Goal: Task Accomplishment & Management: Complete application form

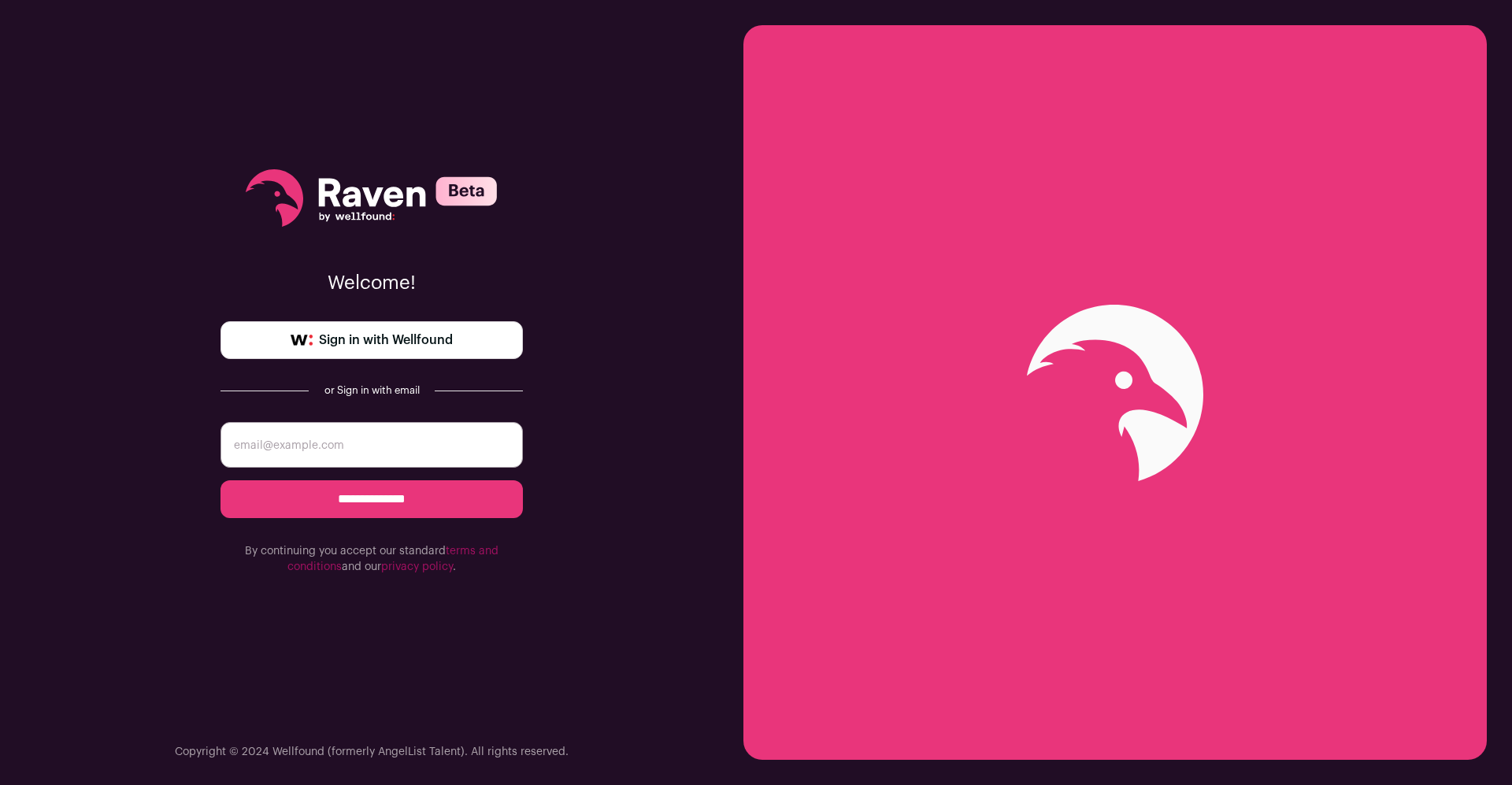
click at [402, 344] on span "Sign in with Wellfound" at bounding box center [386, 339] width 134 height 19
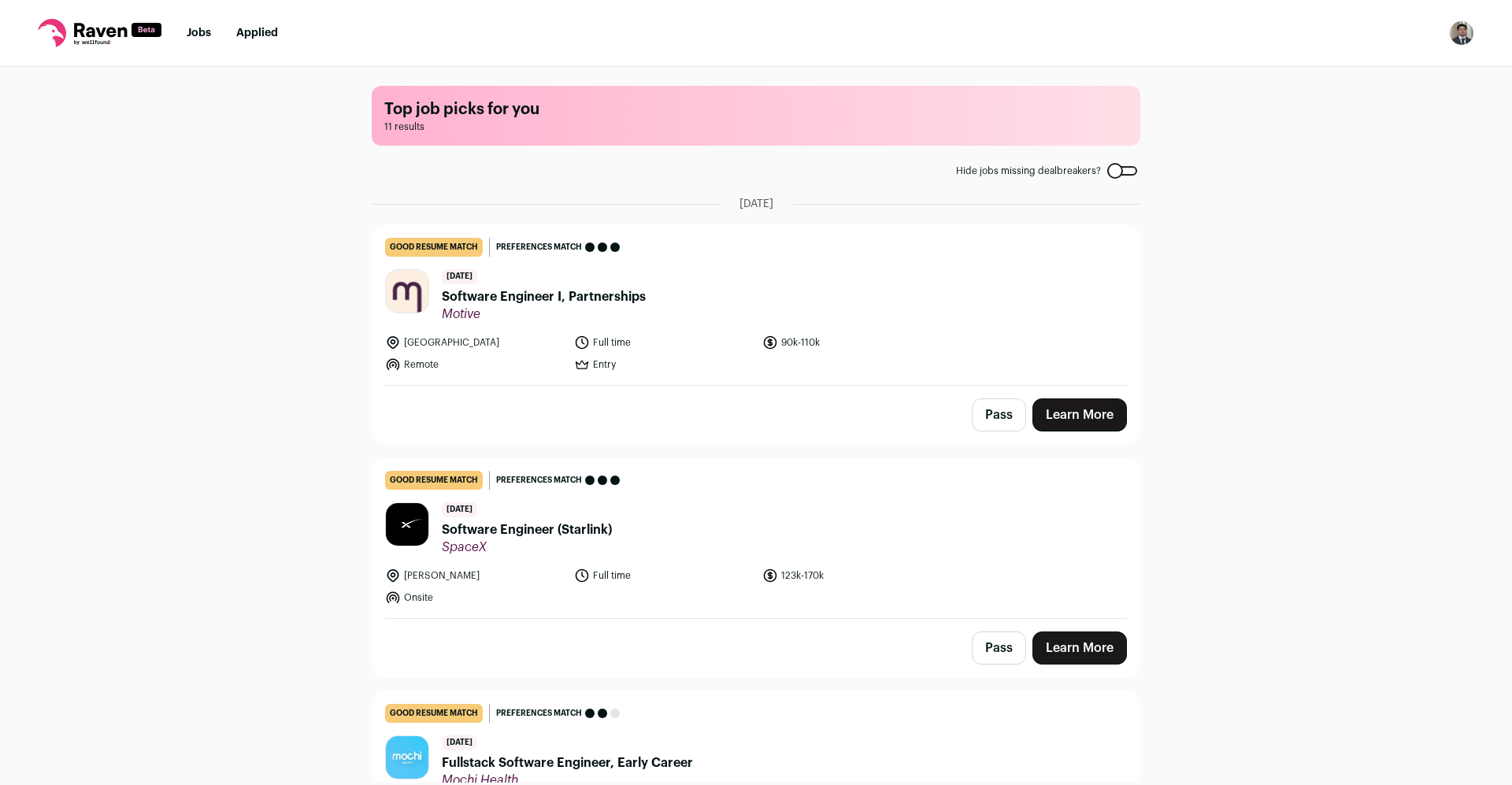
click at [936, 315] on header "[DATE] Software Engineer I, Partnerships Motive" at bounding box center [756, 295] width 742 height 53
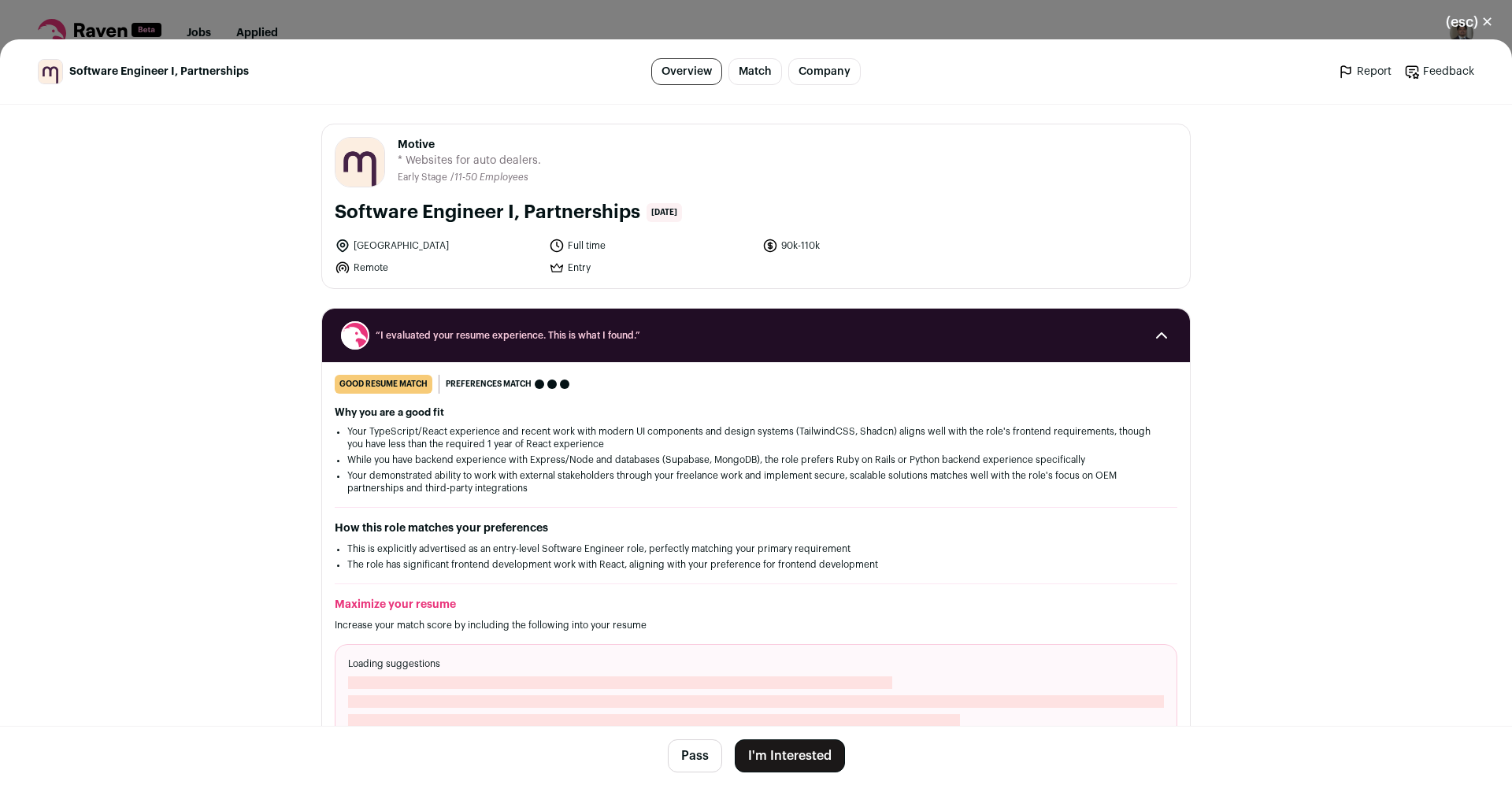
click at [1480, 28] on button "(esc) ✕" at bounding box center [1468, 22] width 85 height 35
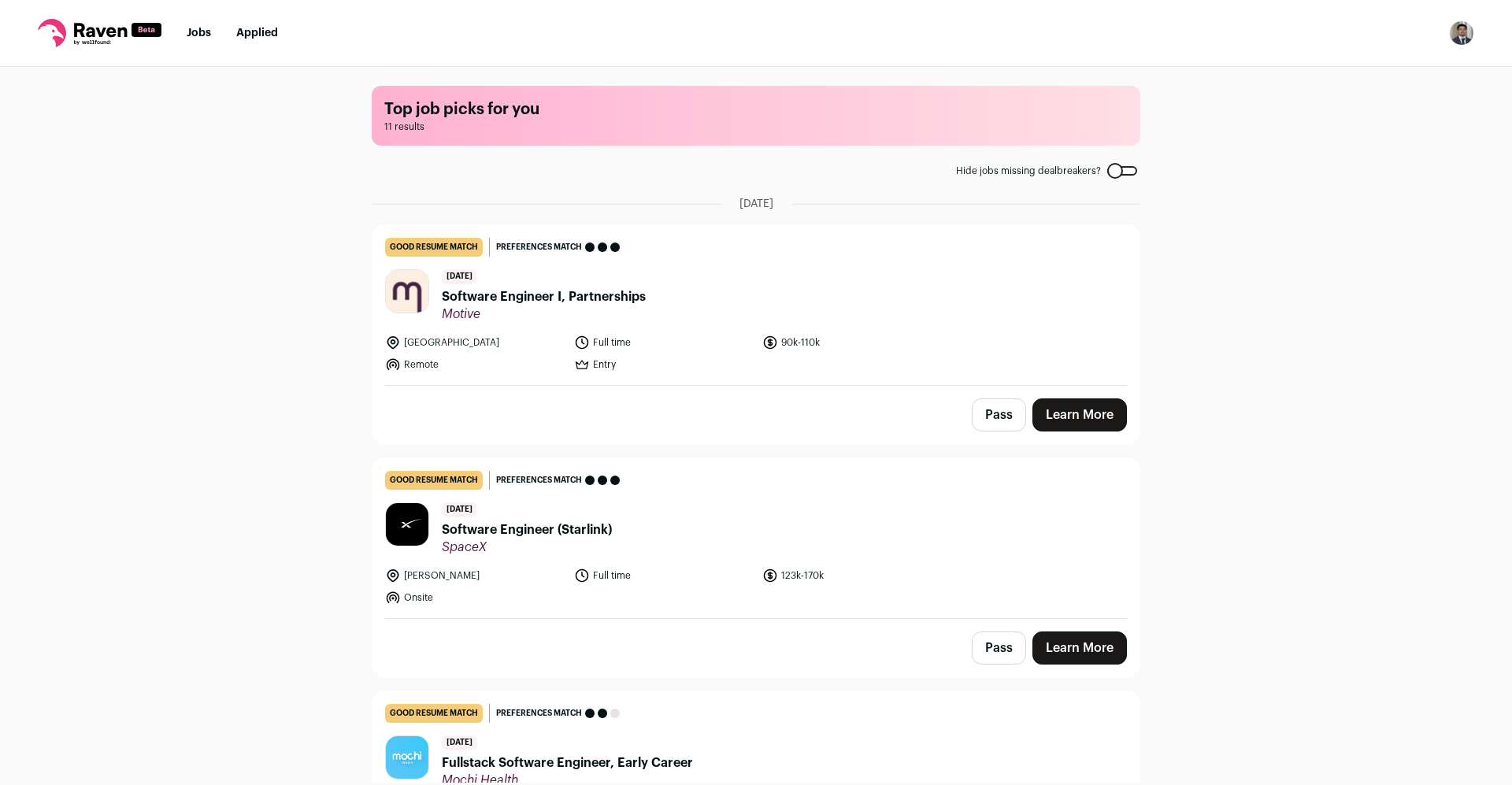
click at [1467, 33] on img "Open dropdown" at bounding box center [1460, 33] width 25 height 25
click at [1375, 81] on link "Settings" at bounding box center [1386, 74] width 174 height 38
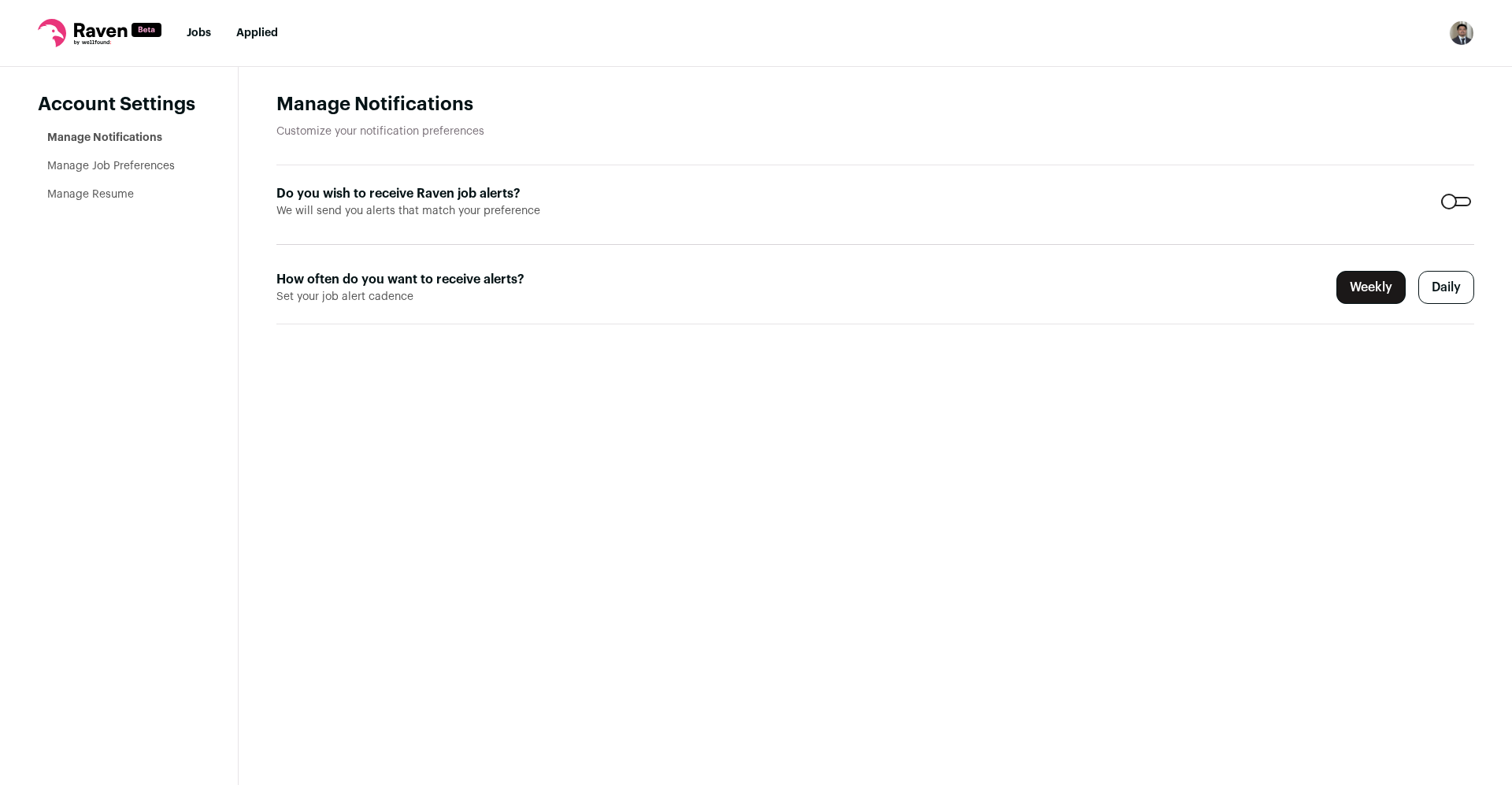
click at [130, 195] on link "Manage Resume" at bounding box center [90, 194] width 87 height 11
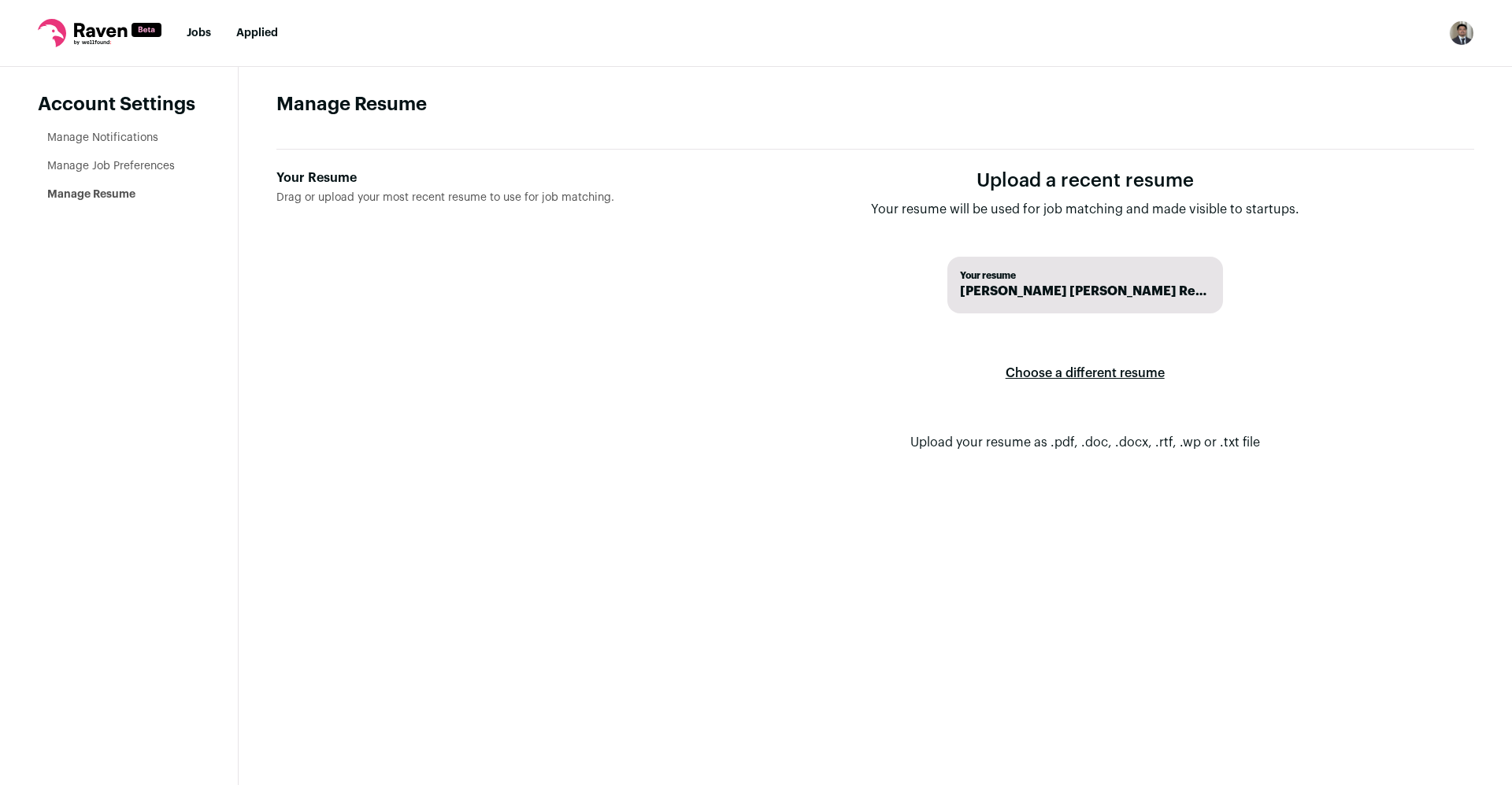
click at [1018, 377] on label "Choose a different resume" at bounding box center [1085, 373] width 159 height 44
click at [0, 0] on input "Your Resume Drag or upload your most recent resume to use for job matching." at bounding box center [0, 0] width 0 height 0
click at [123, 164] on link "Manage Job Preferences" at bounding box center [110, 165] width 127 height 11
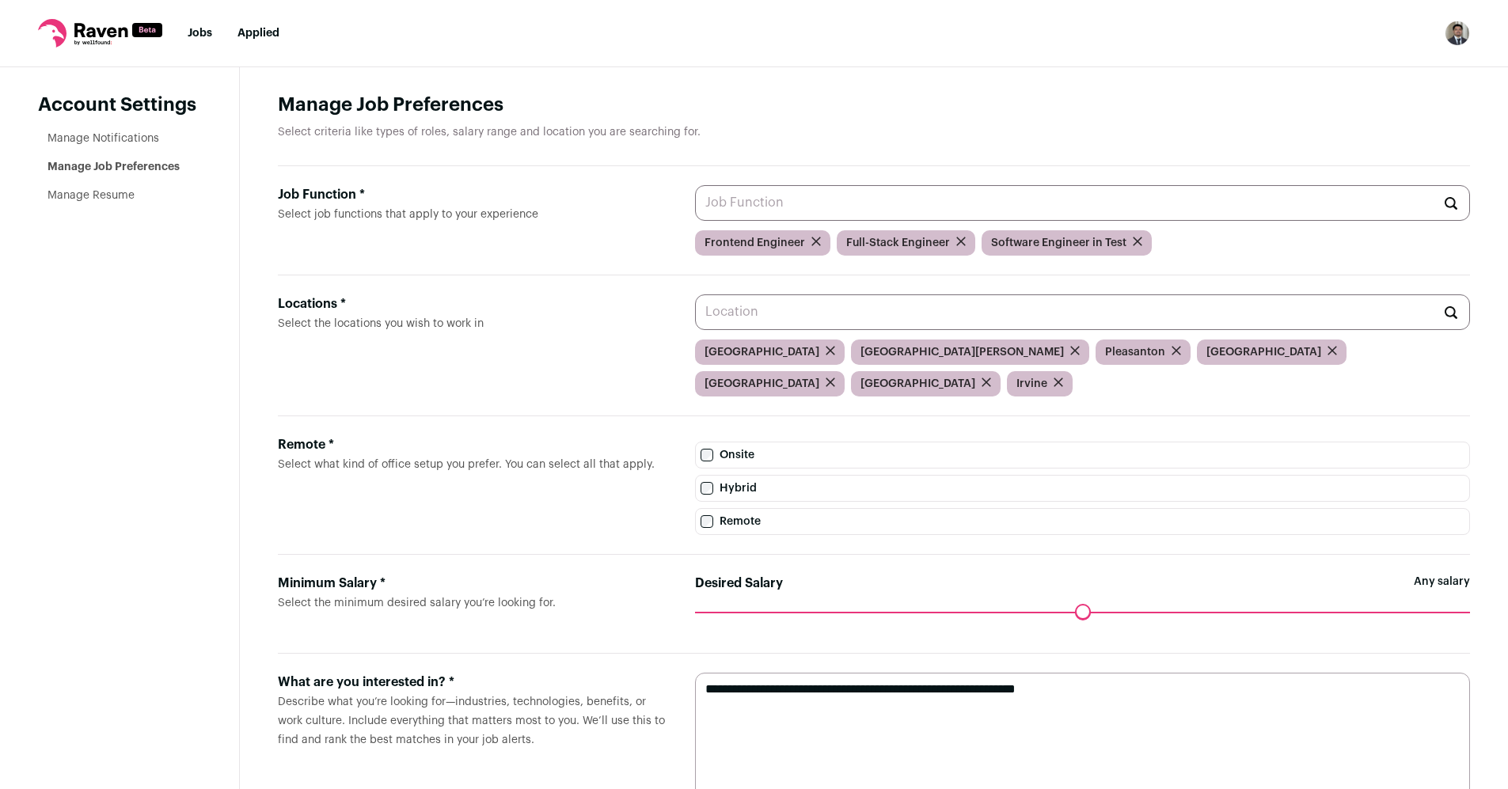
click at [1133, 245] on icon "submit" at bounding box center [1137, 241] width 8 height 8
click at [1141, 214] on input "Job Function * Select job functions that apply to your experience" at bounding box center [1082, 203] width 775 height 36
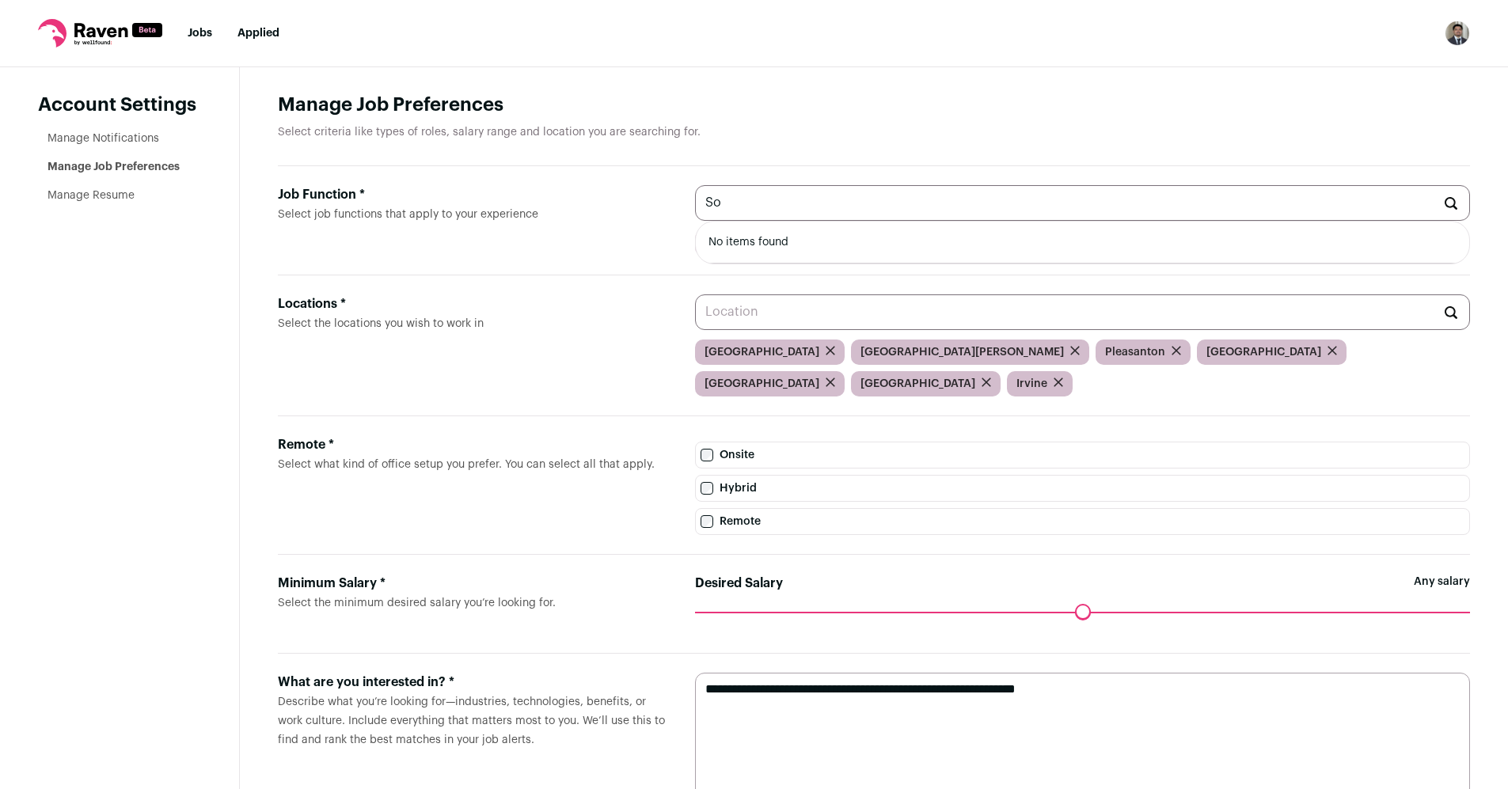
type input "S"
type input "engineer"
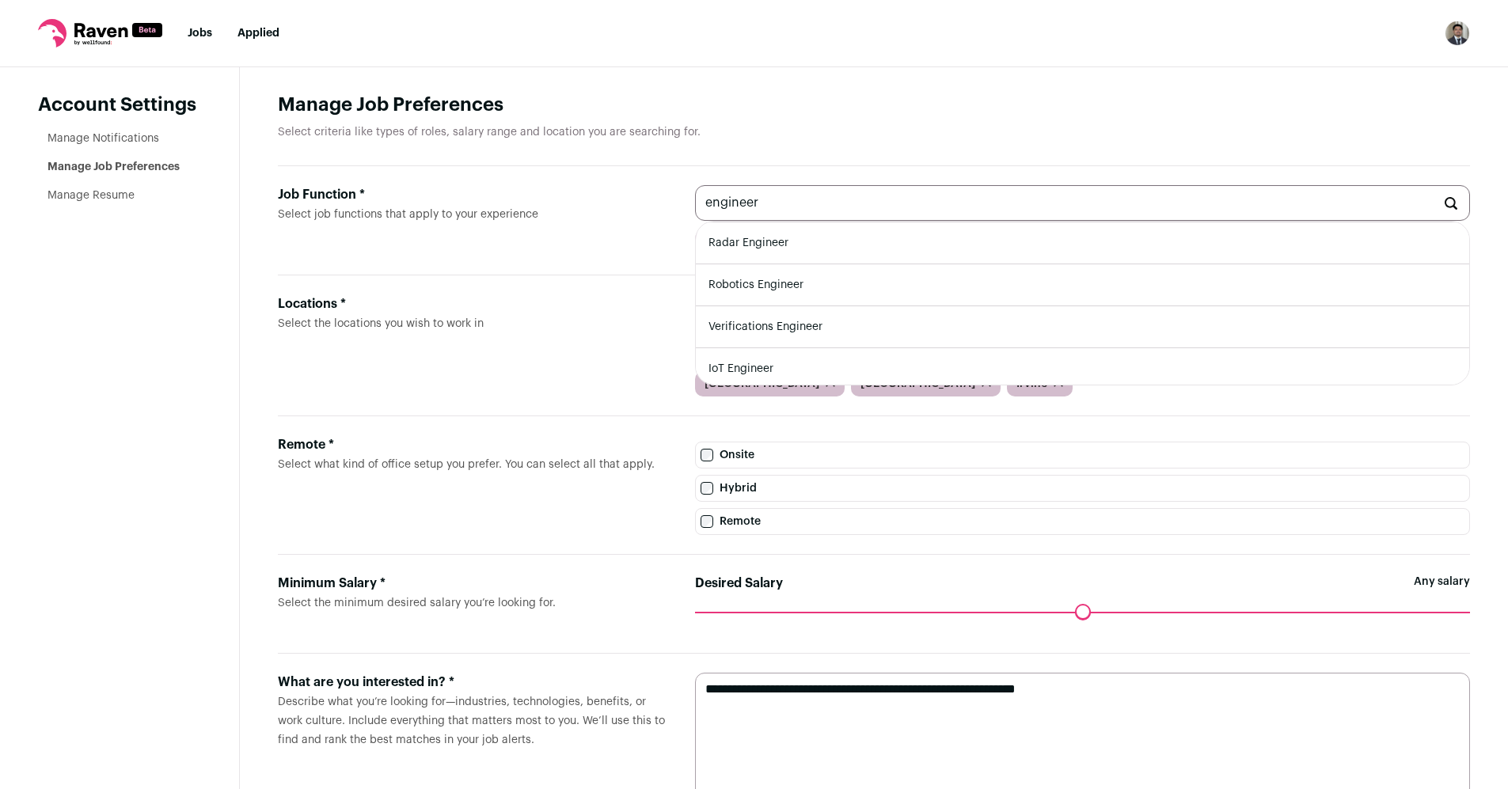
scroll to position [466, 0]
drag, startPoint x: 786, startPoint y: 205, endPoint x: 673, endPoint y: 186, distance: 114.8
click at [680, 188] on div "Job Function * Select job functions that apply to your experience engineer ML E…" at bounding box center [874, 220] width 1192 height 109
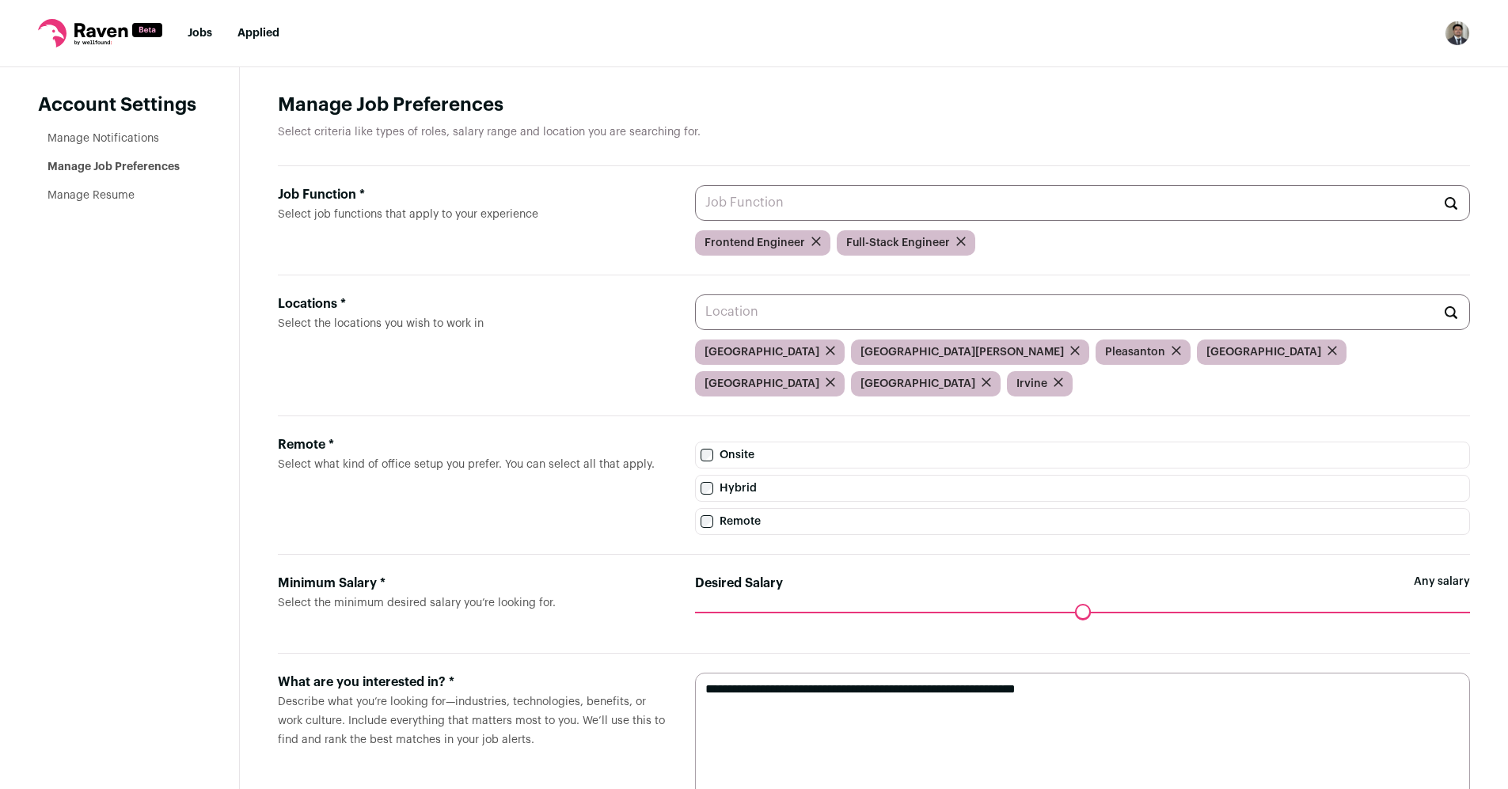
click at [582, 292] on div "Locations * Select the locations you wish to work in San Francisco San Jose Ple…" at bounding box center [874, 345] width 1192 height 141
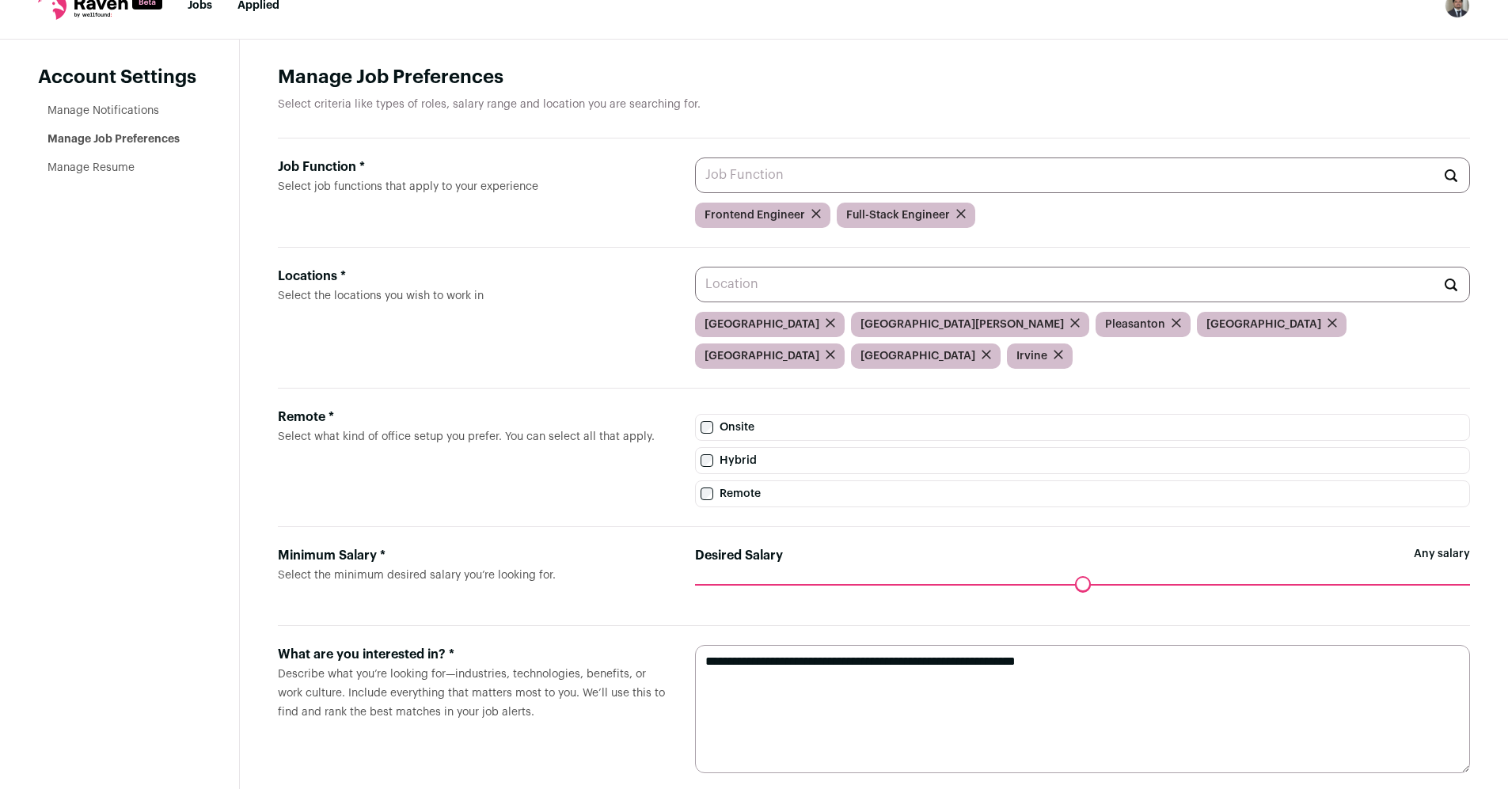
scroll to position [29, 0]
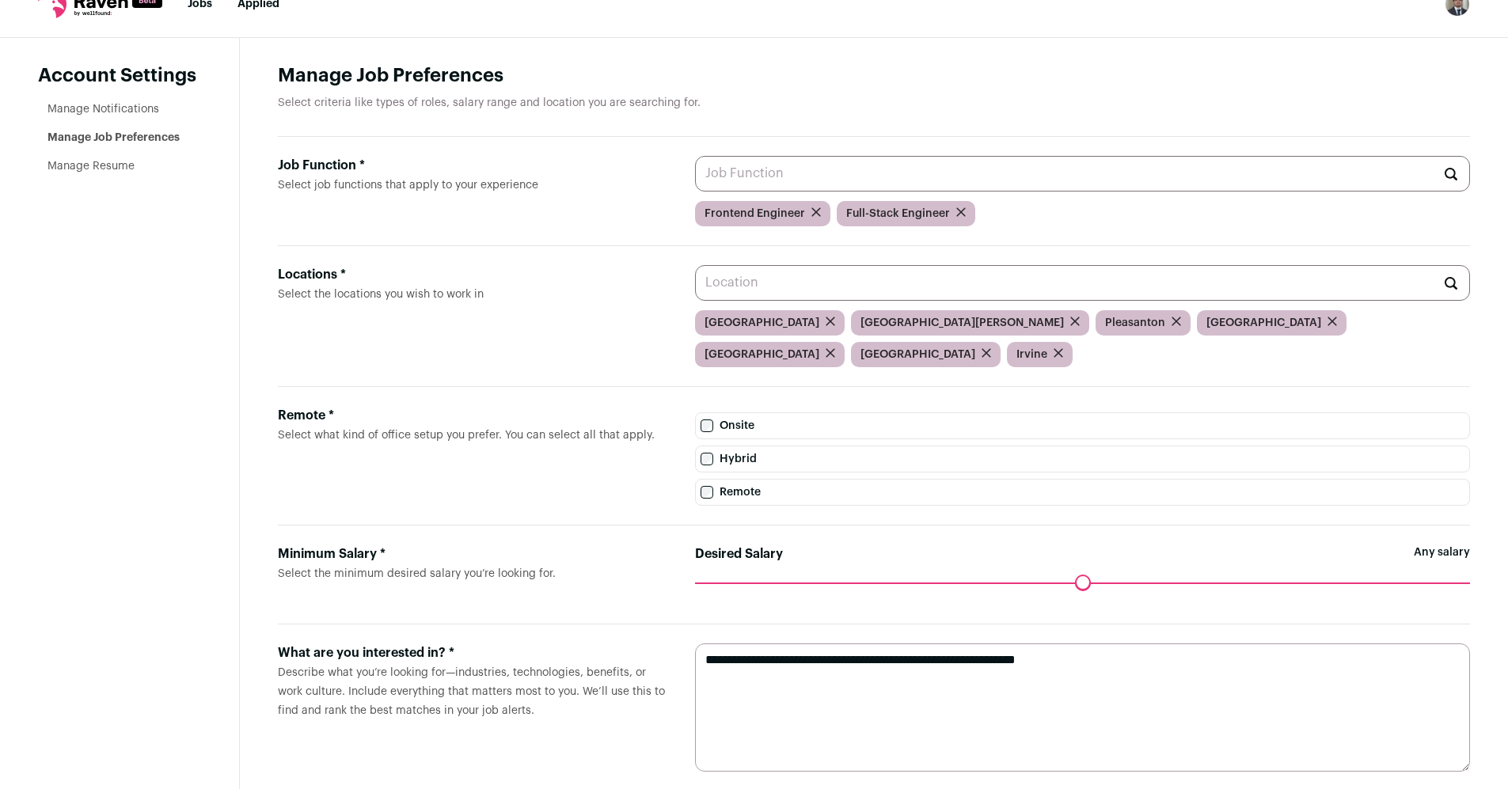
drag, startPoint x: 772, startPoint y: 636, endPoint x: 823, endPoint y: 633, distance: 51.5
click at [823, 643] on textarea "**********" at bounding box center [1082, 707] width 775 height 128
click at [592, 567] on label "Minimum Salary * Select the minimum desired salary you’re looking for." at bounding box center [474, 574] width 392 height 60
click at [695, 301] on input "Locations * Select the locations you wish to work in" at bounding box center [1082, 283] width 775 height 36
drag, startPoint x: 702, startPoint y: 553, endPoint x: 685, endPoint y: 558, distance: 18.0
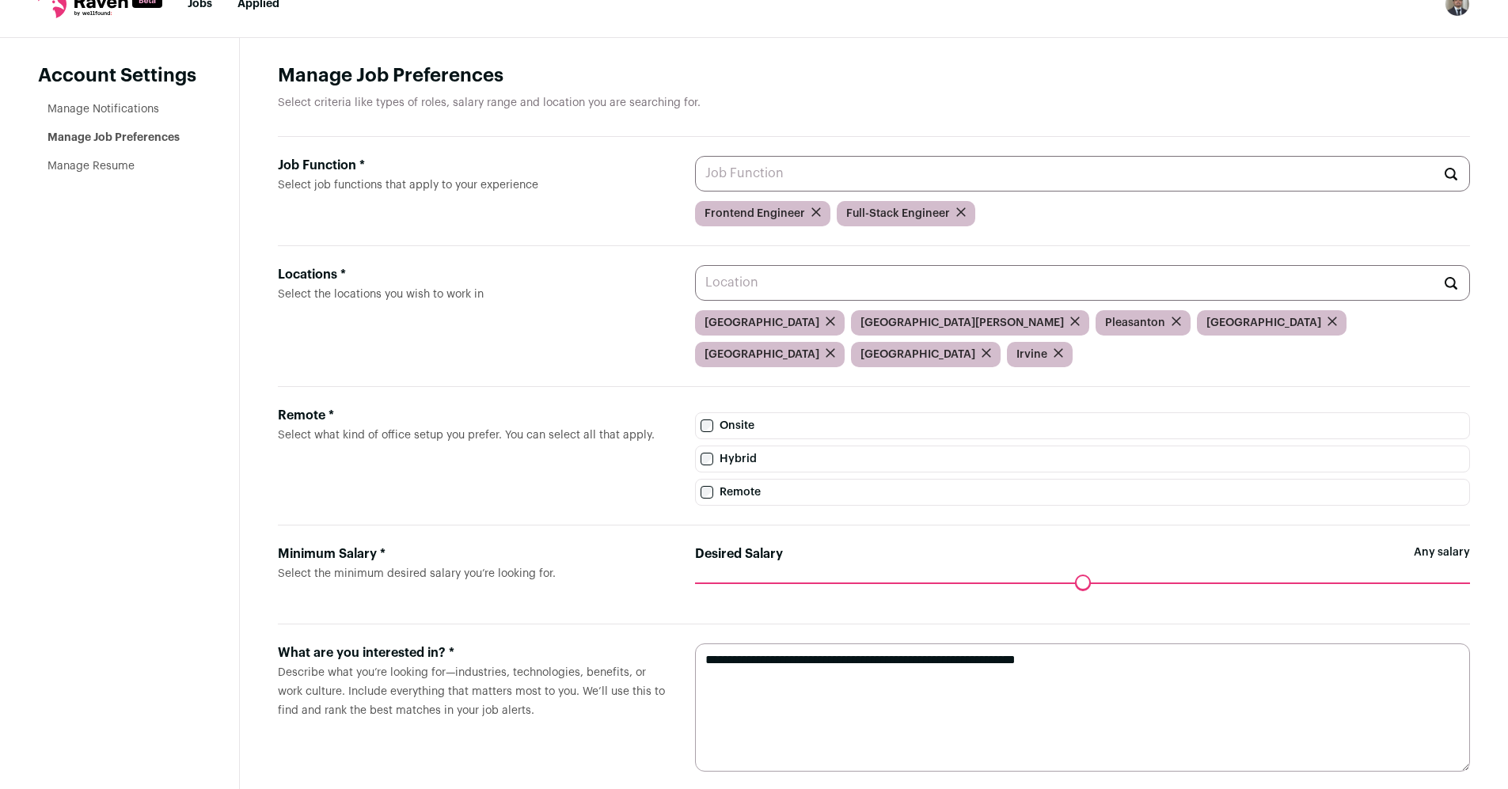
click at [695, 582] on input "Desired Salary" at bounding box center [1082, 582] width 775 height 0
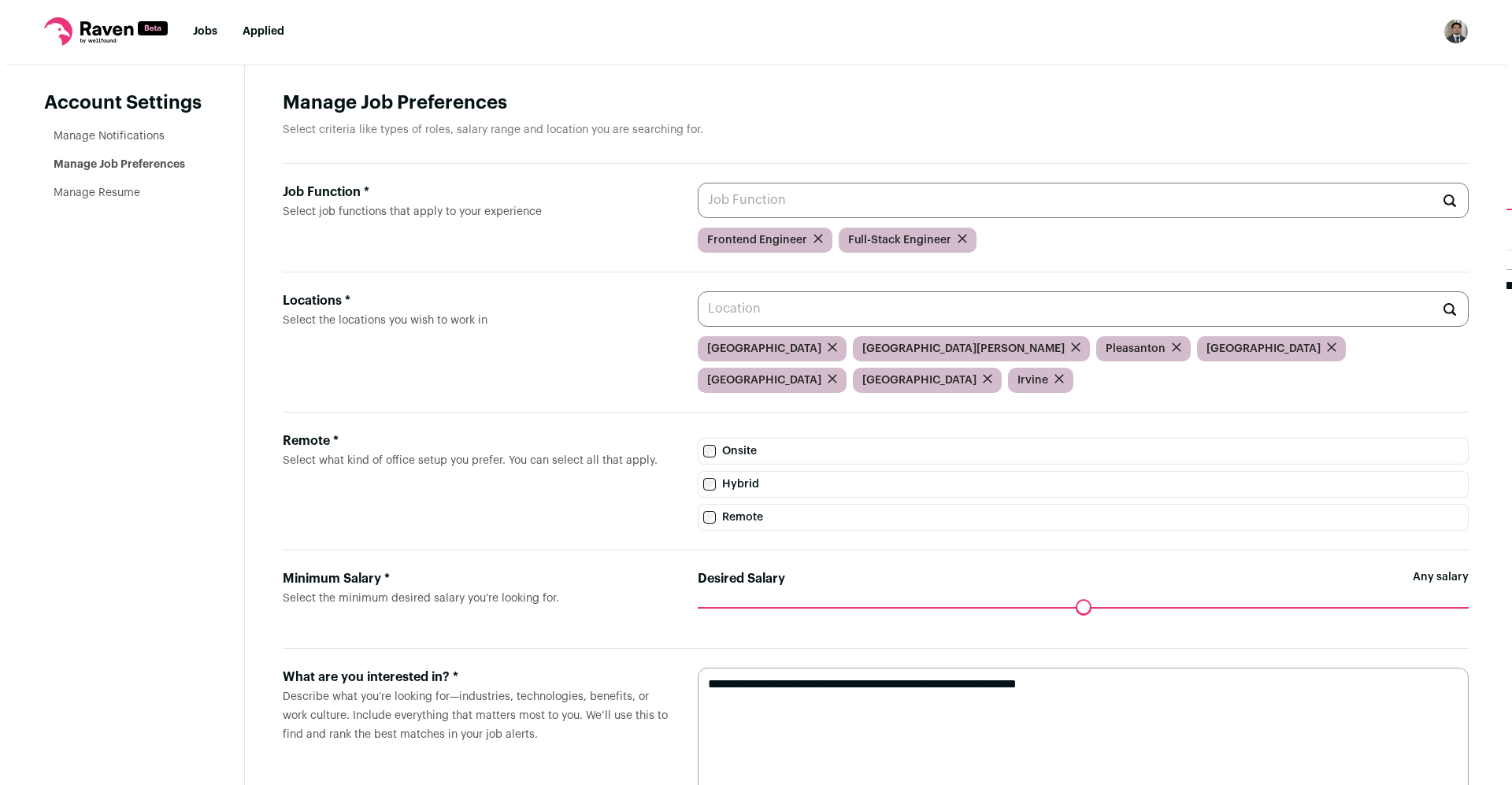
scroll to position [0, 0]
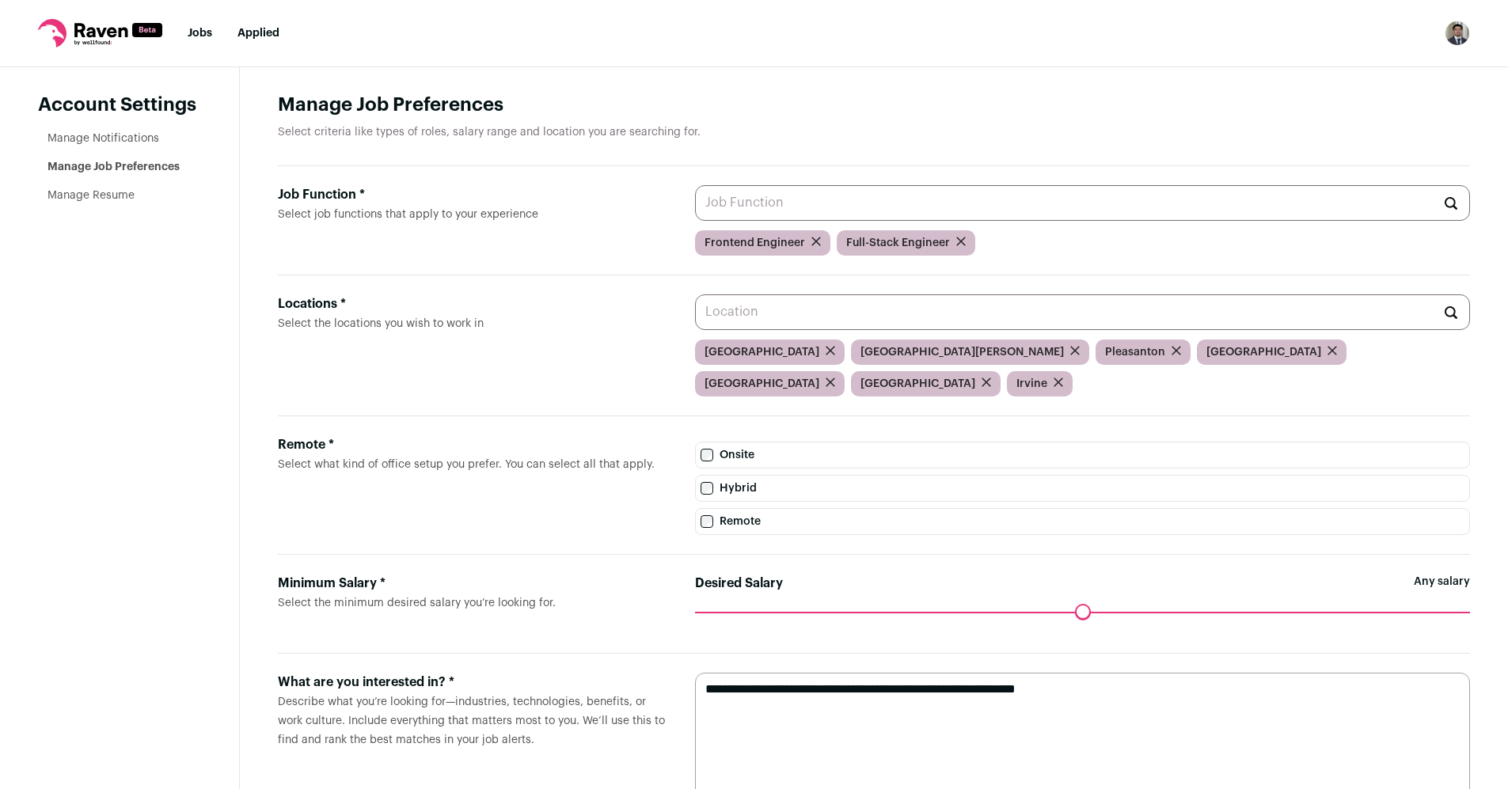
click at [207, 36] on link "Jobs" at bounding box center [200, 33] width 25 height 11
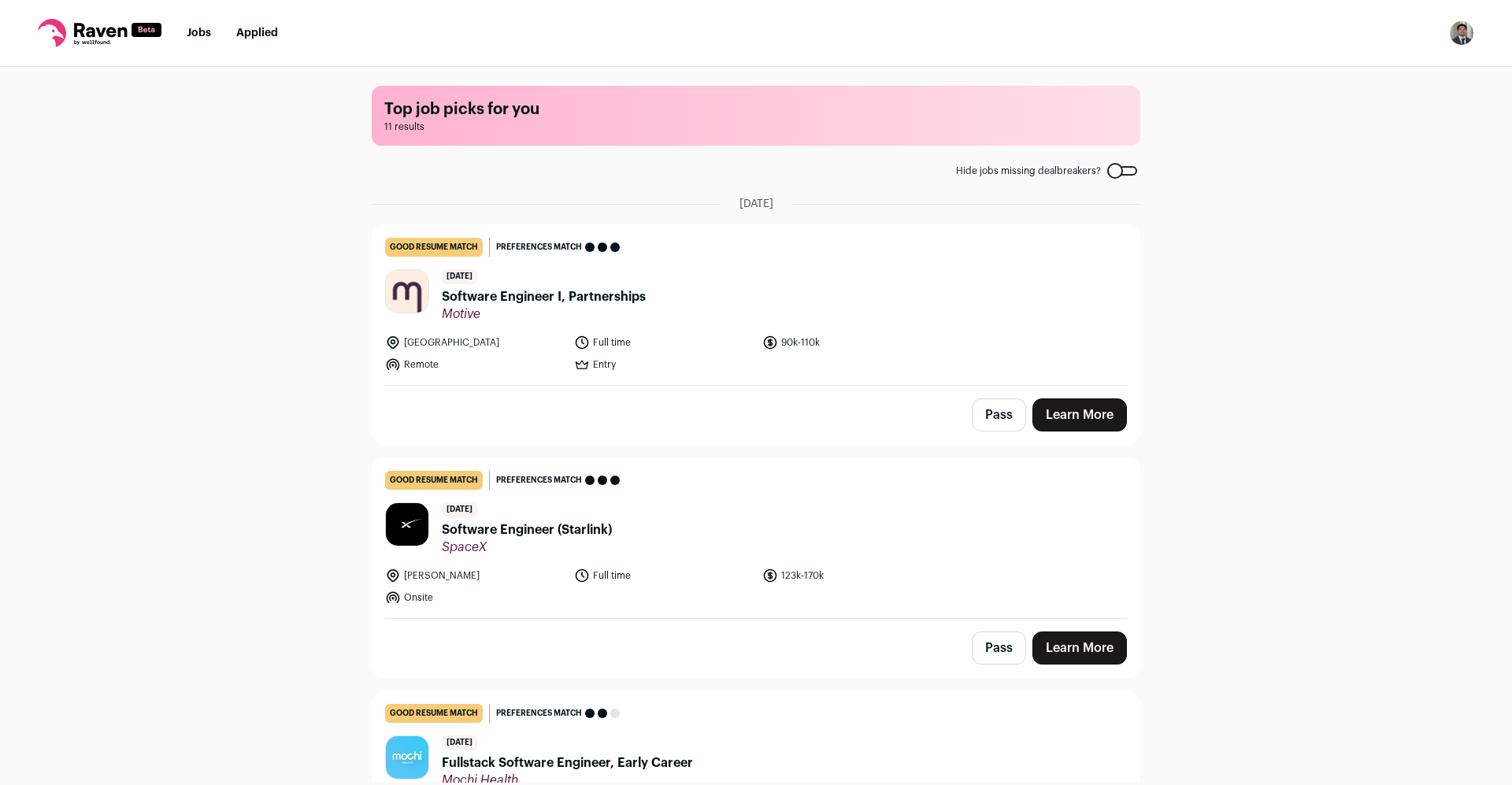
click at [1461, 40] on img "Open dropdown" at bounding box center [1460, 33] width 25 height 25
click at [1368, 74] on link "Settings" at bounding box center [1386, 74] width 174 height 38
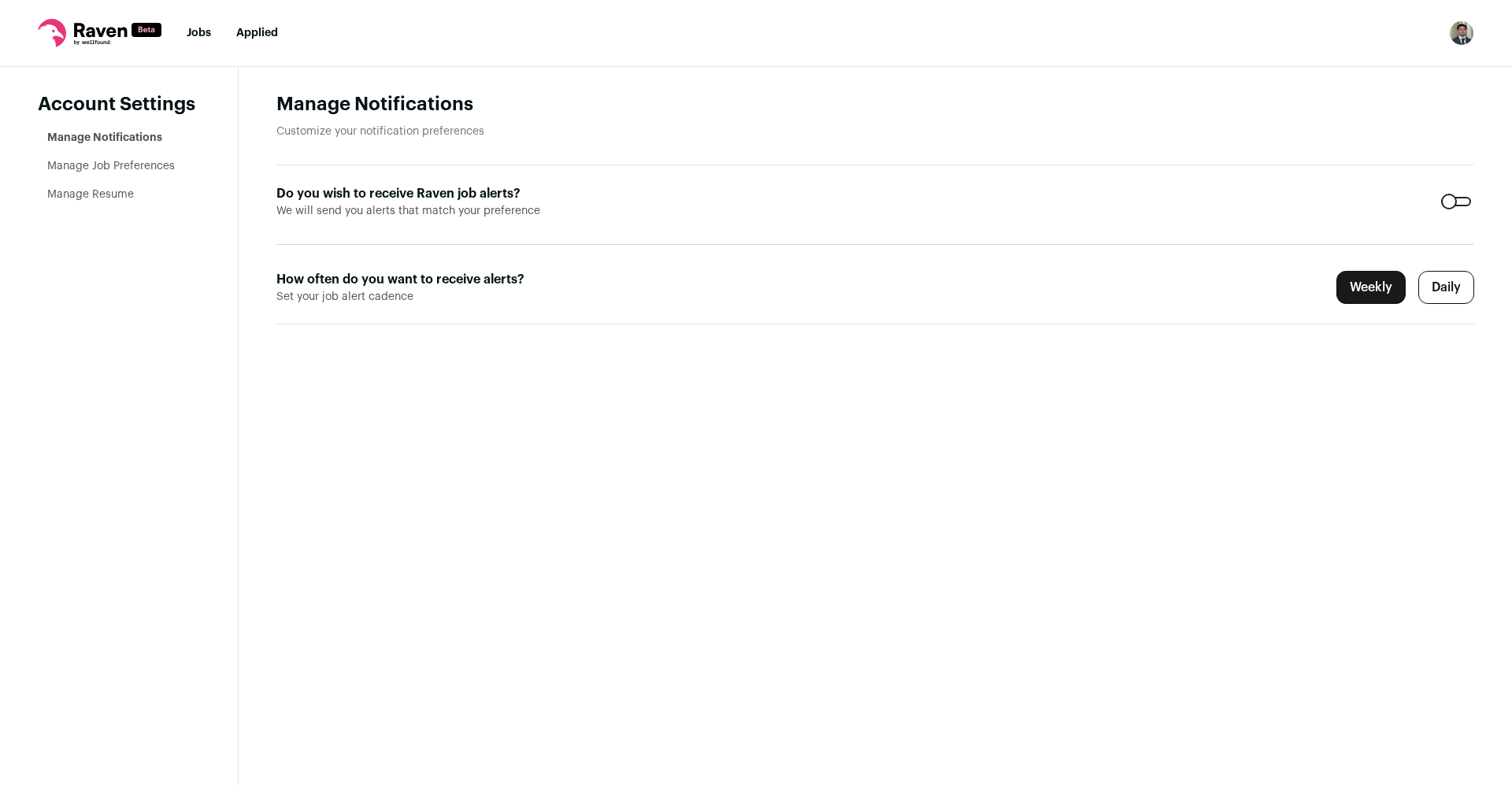
click at [139, 192] on li "Manage Resume" at bounding box center [123, 195] width 153 height 16
click at [113, 195] on link "Manage Resume" at bounding box center [90, 194] width 87 height 11
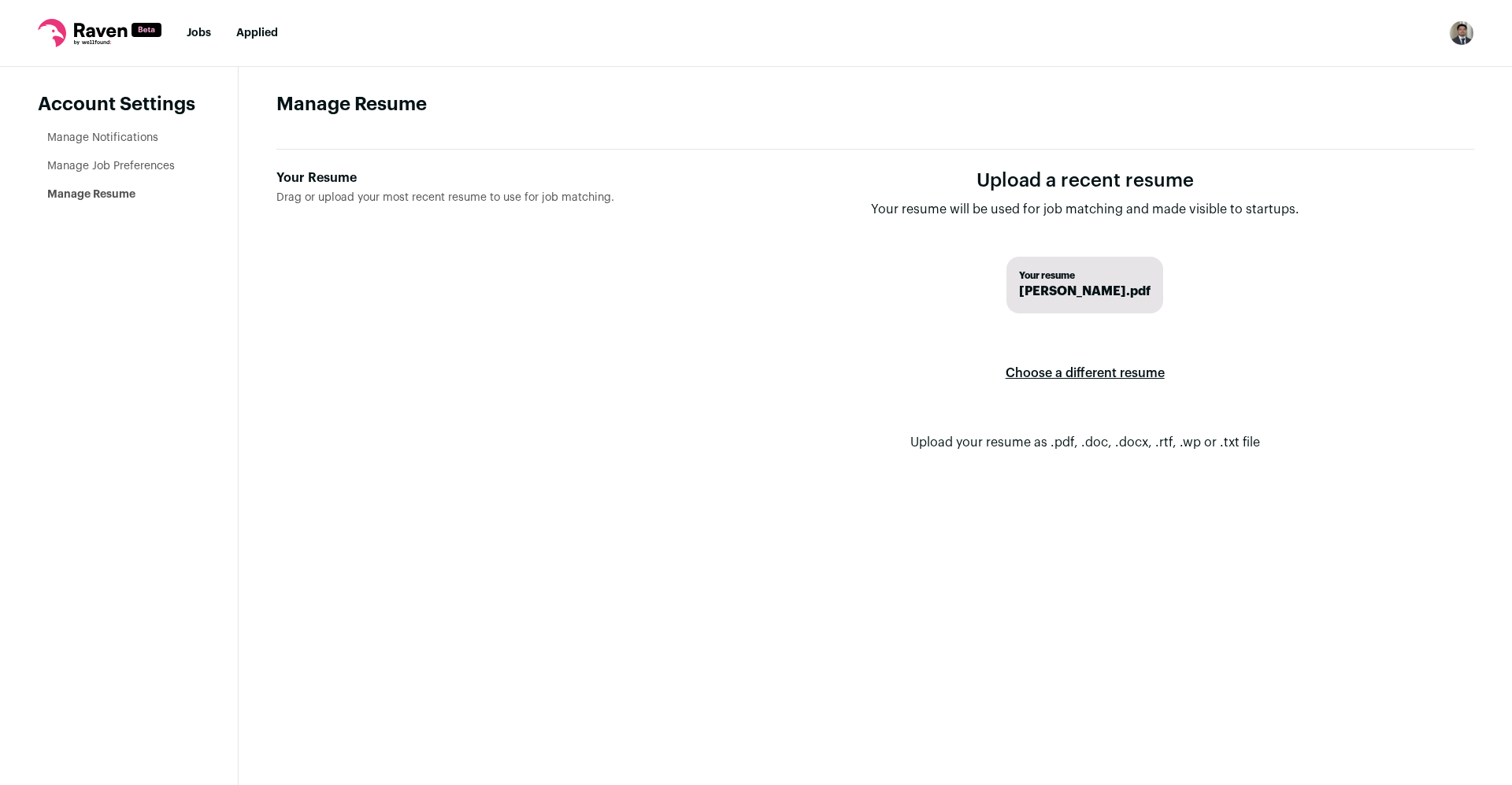
click at [206, 28] on link "Jobs" at bounding box center [199, 33] width 25 height 11
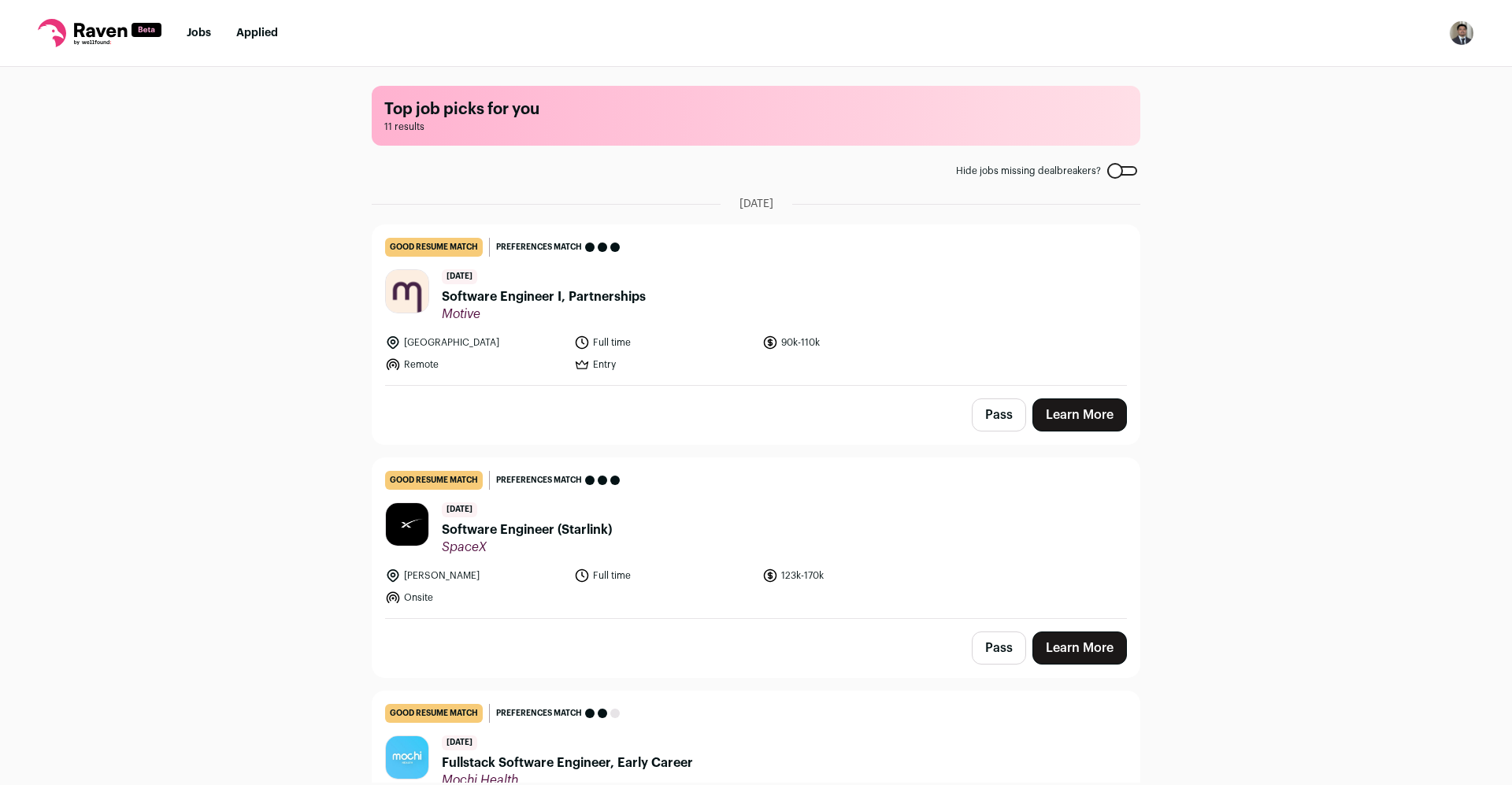
click at [608, 295] on span "Software Engineer I, Partnerships" at bounding box center [543, 296] width 204 height 19
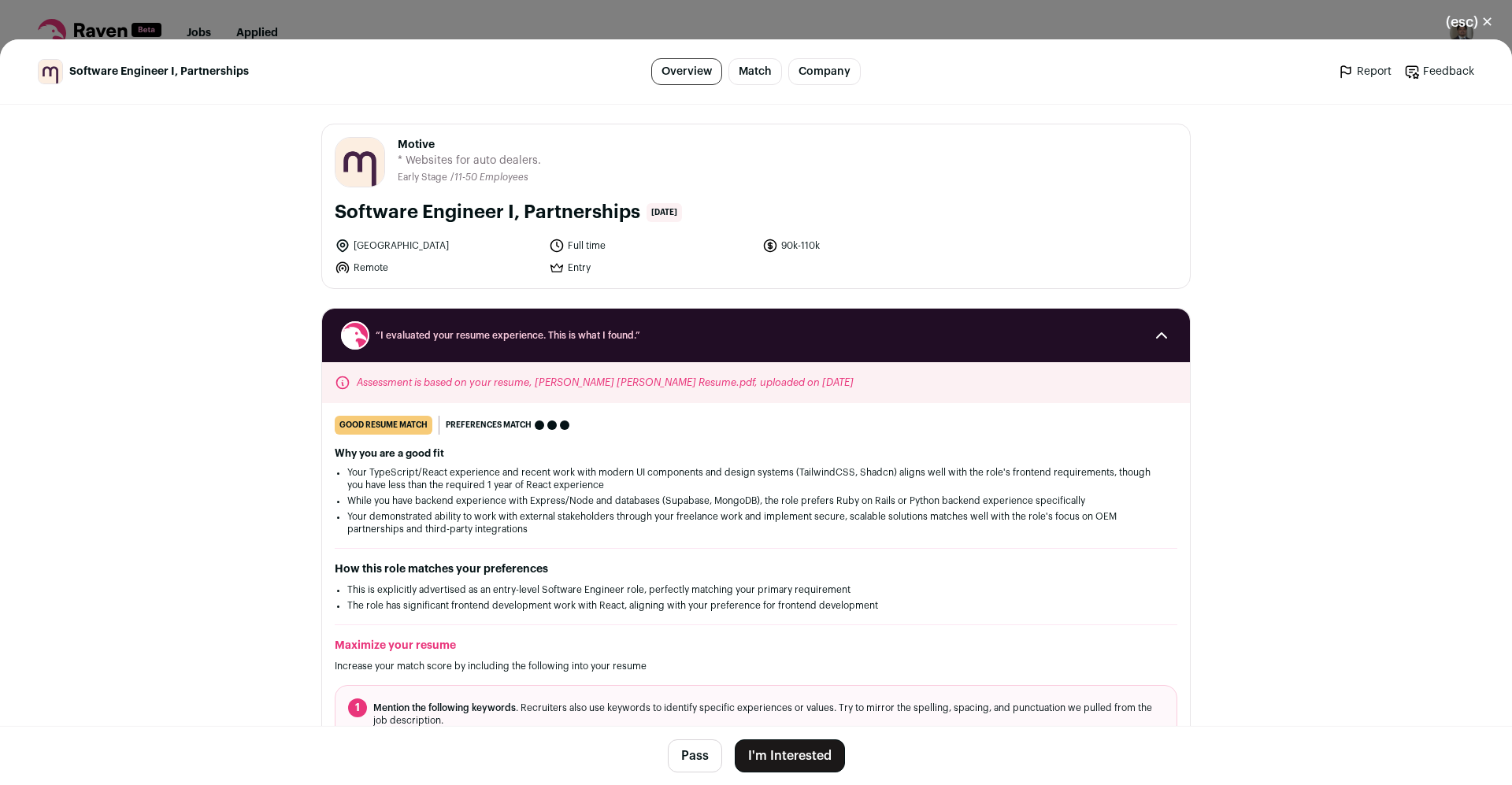
click at [727, 376] on div "Assessment is based on your resume, Joaquin Paolo Llenado Resume.pdf, uploaded …" at bounding box center [756, 382] width 867 height 41
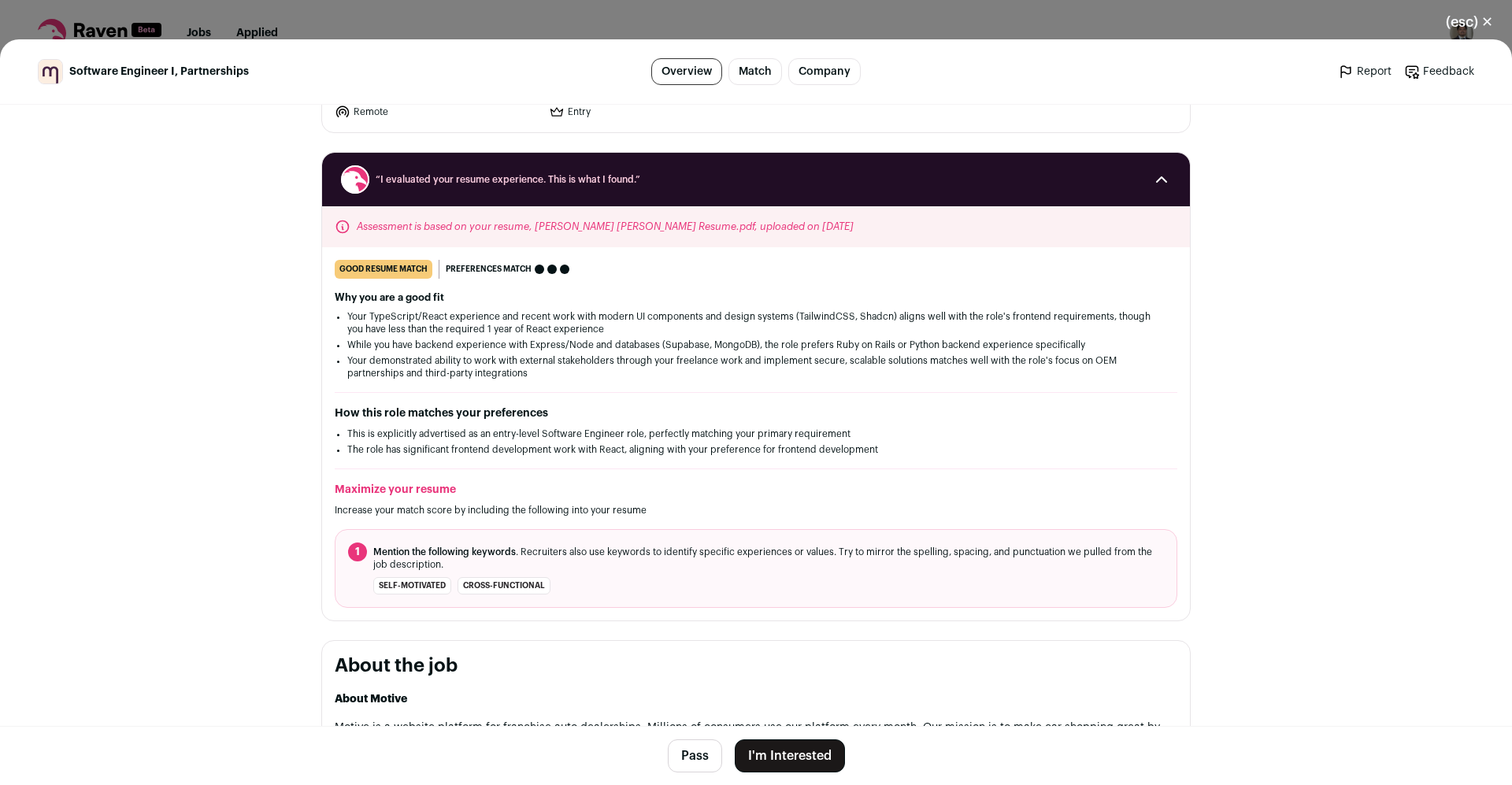
scroll to position [157, 0]
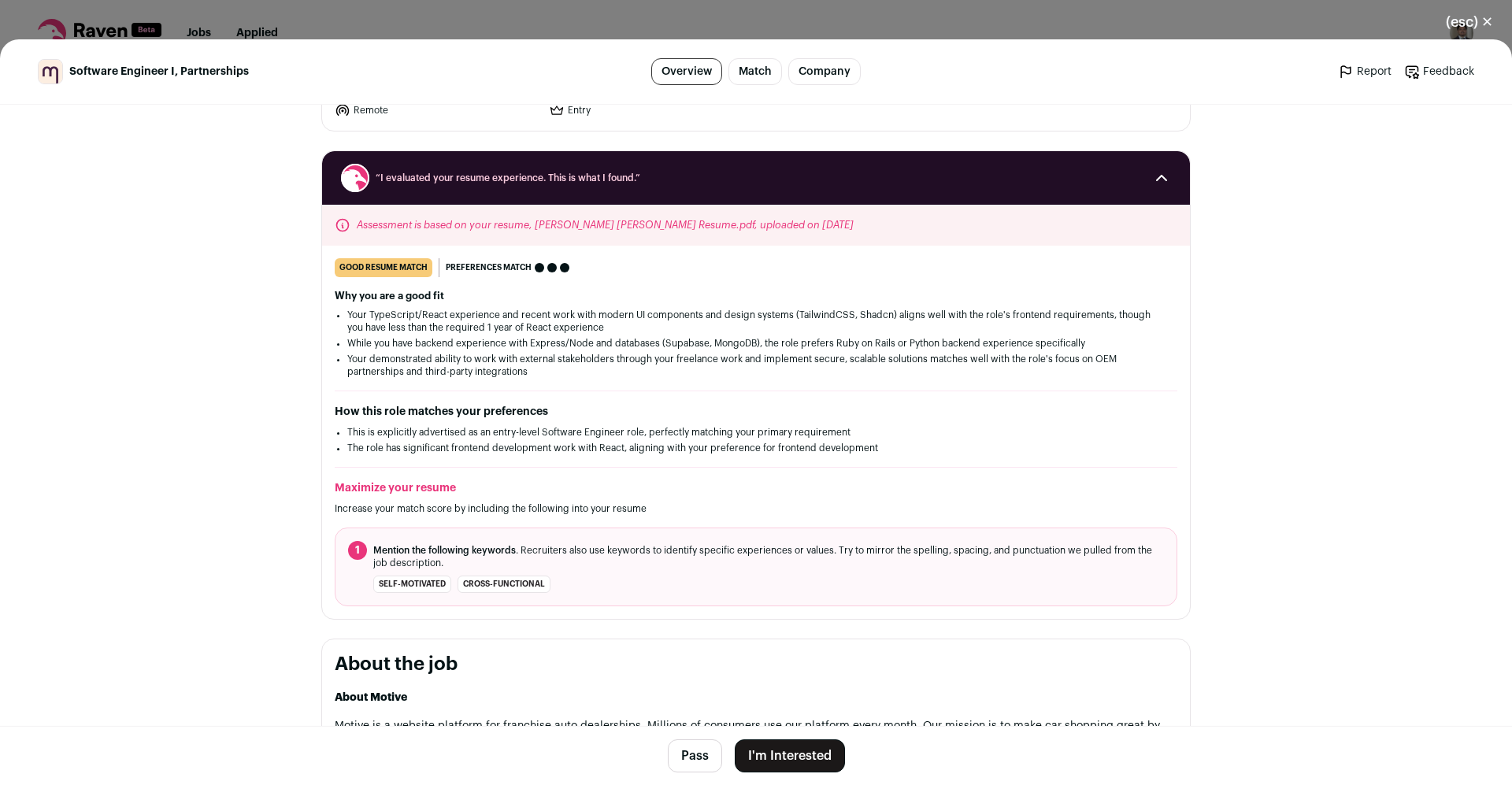
click at [802, 752] on button "I'm Interested" at bounding box center [789, 755] width 110 height 33
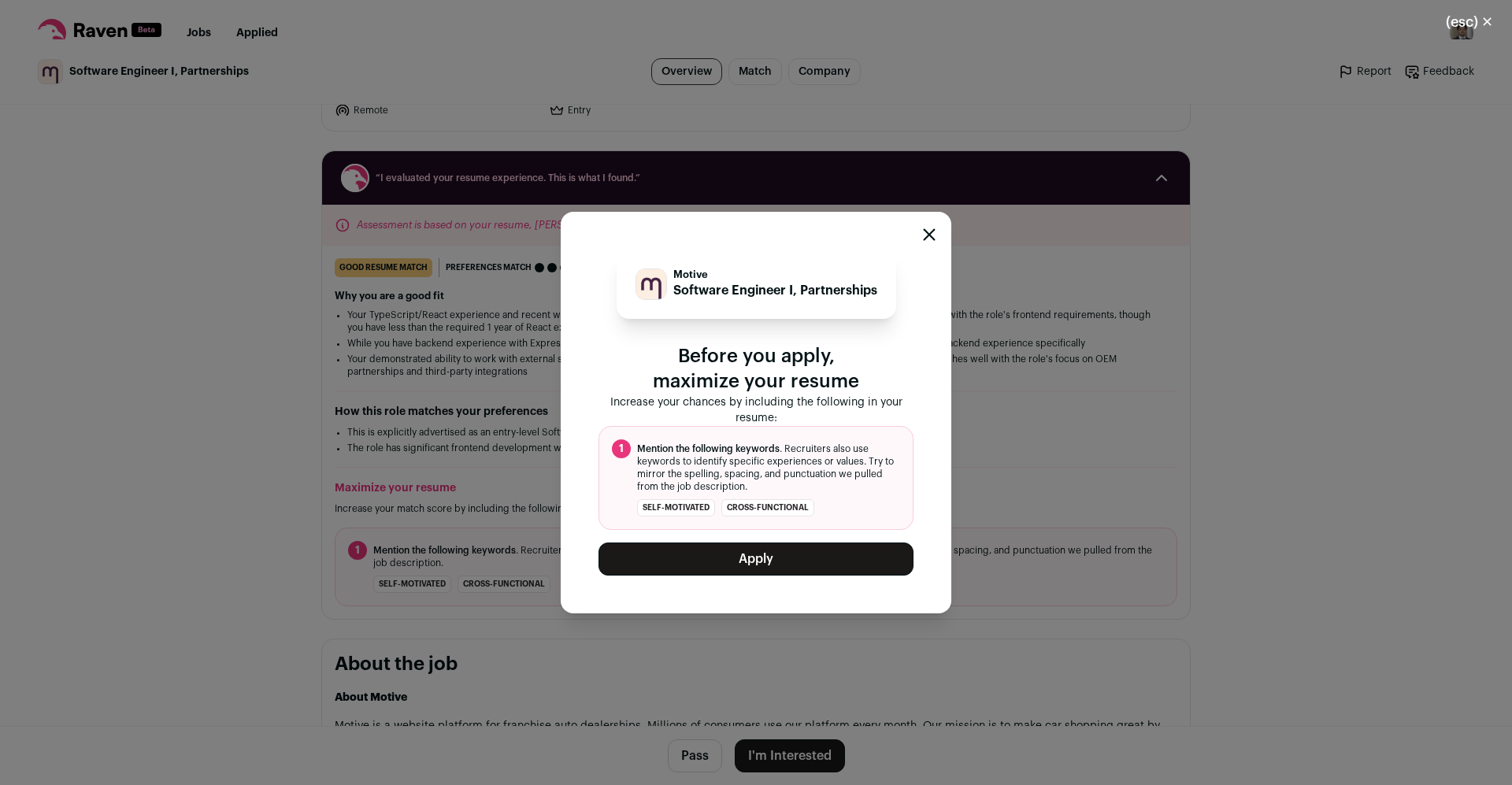
click at [807, 563] on button "Apply" at bounding box center [755, 558] width 315 height 33
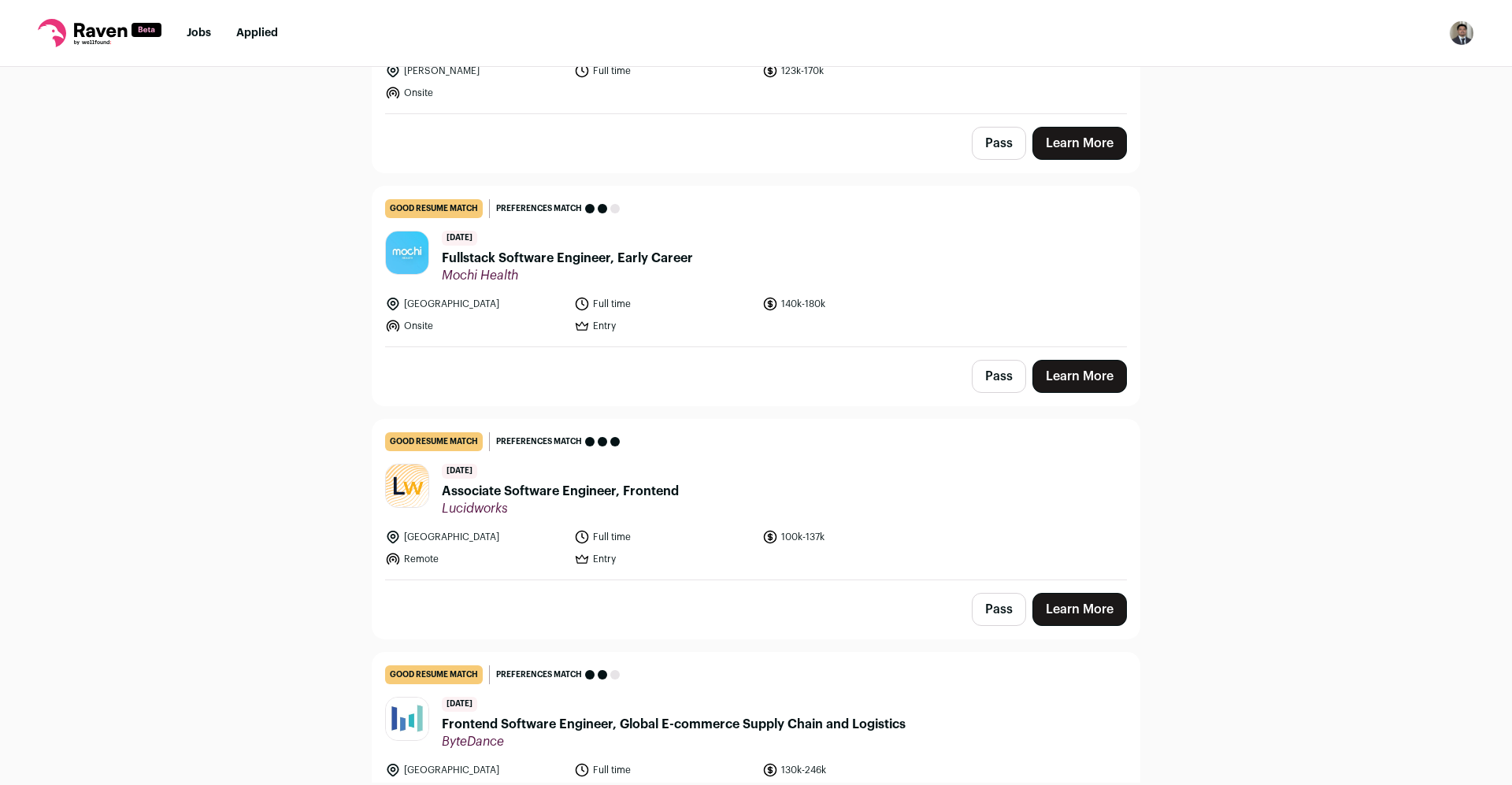
scroll to position [315, 0]
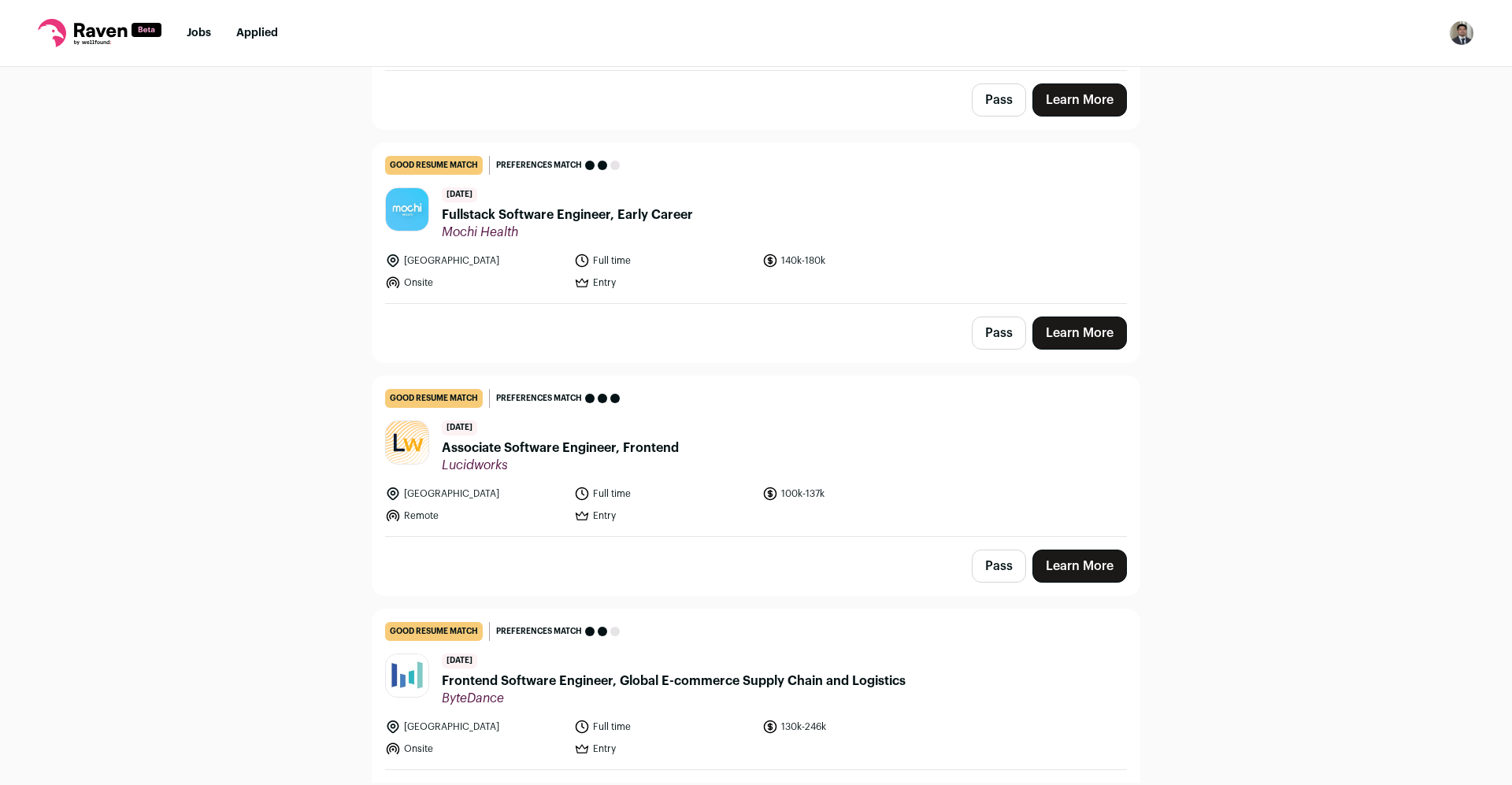
click at [629, 454] on span "Associate Software Engineer, Frontend" at bounding box center [560, 448] width 237 height 19
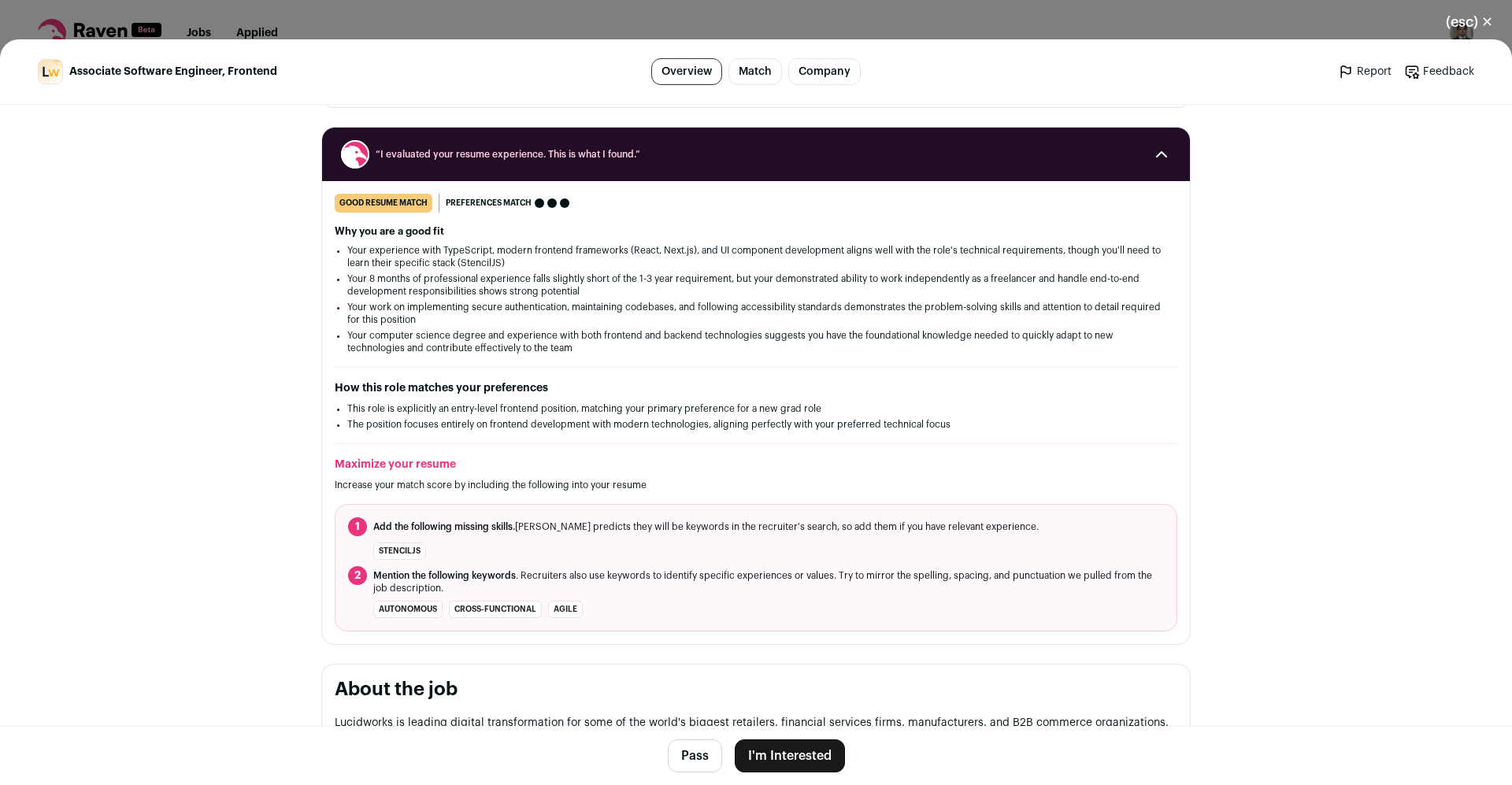
scroll to position [0, 0]
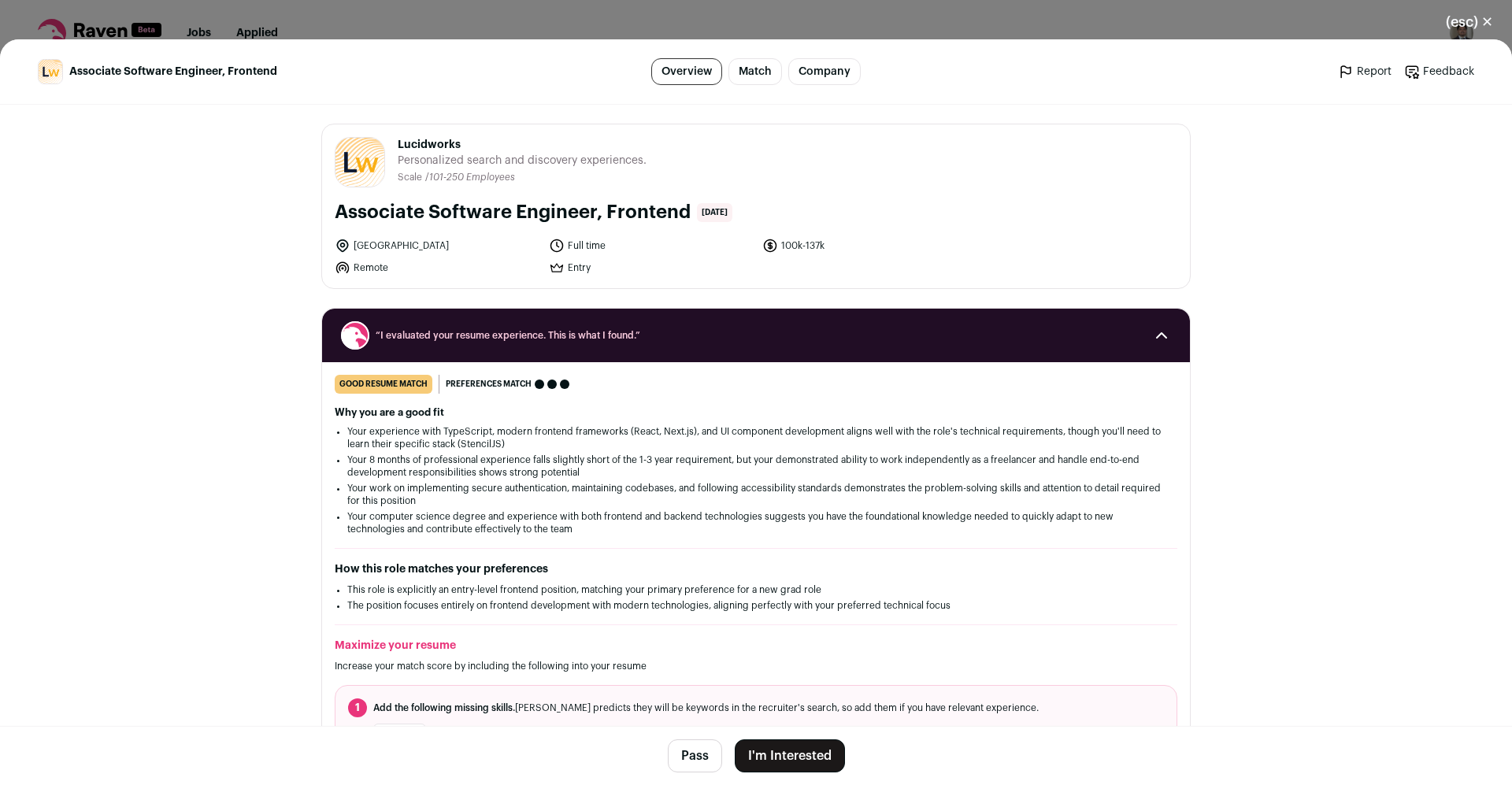
click at [780, 753] on button "I'm Interested" at bounding box center [789, 755] width 110 height 33
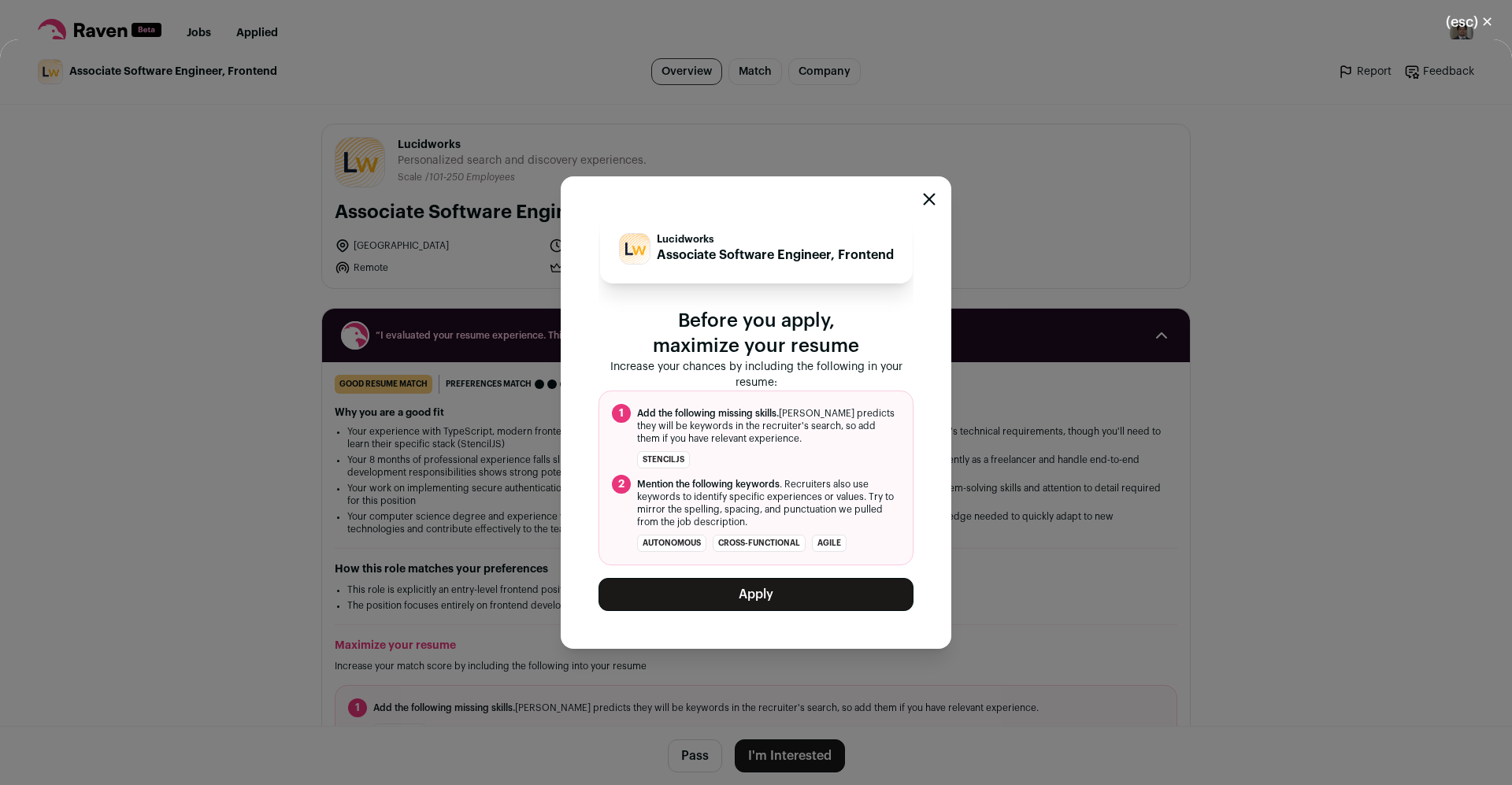
click at [796, 599] on button "Apply" at bounding box center [755, 594] width 315 height 33
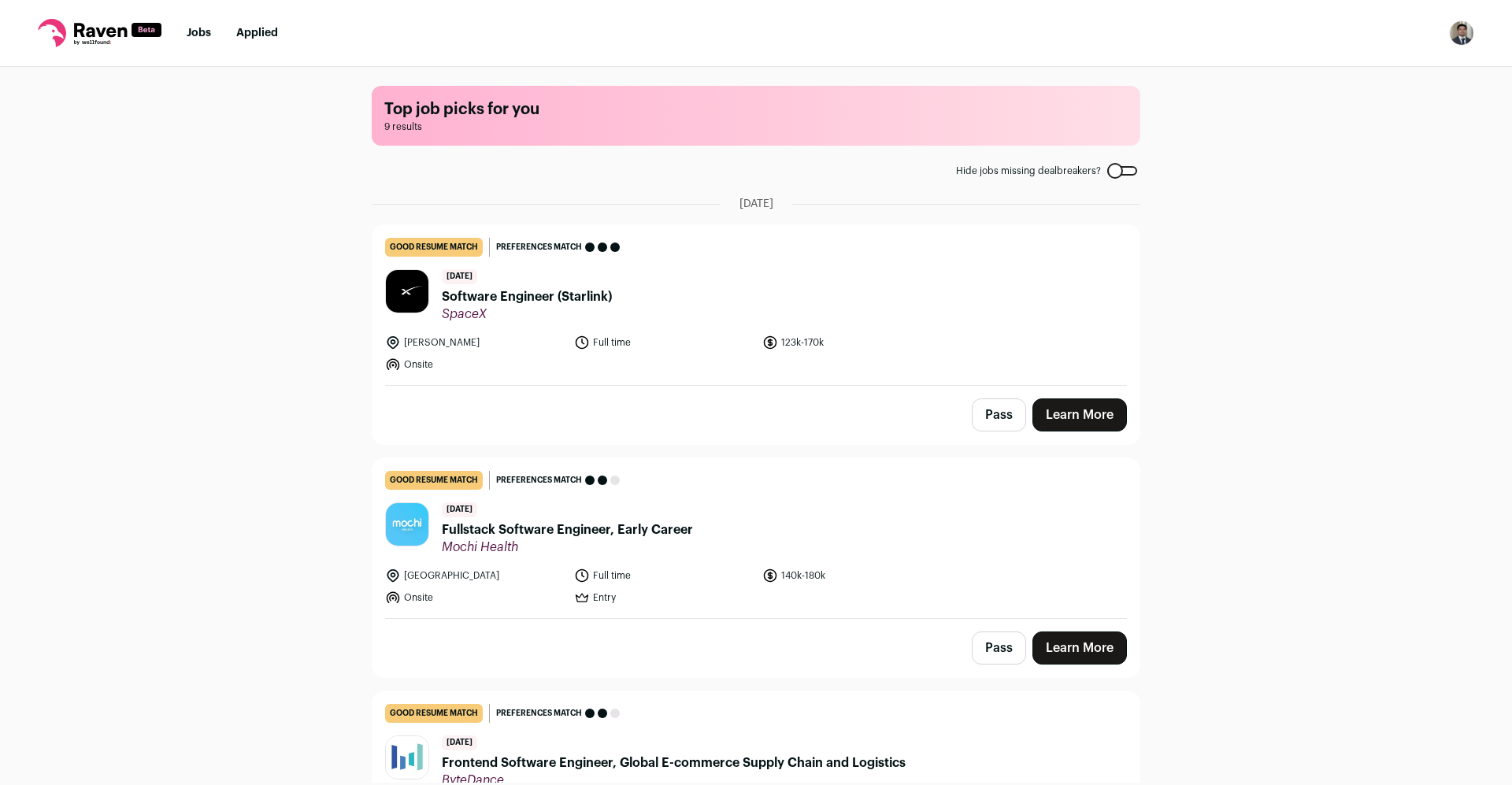
click at [198, 33] on link "Jobs" at bounding box center [199, 33] width 25 height 11
